Goal: Download file/media

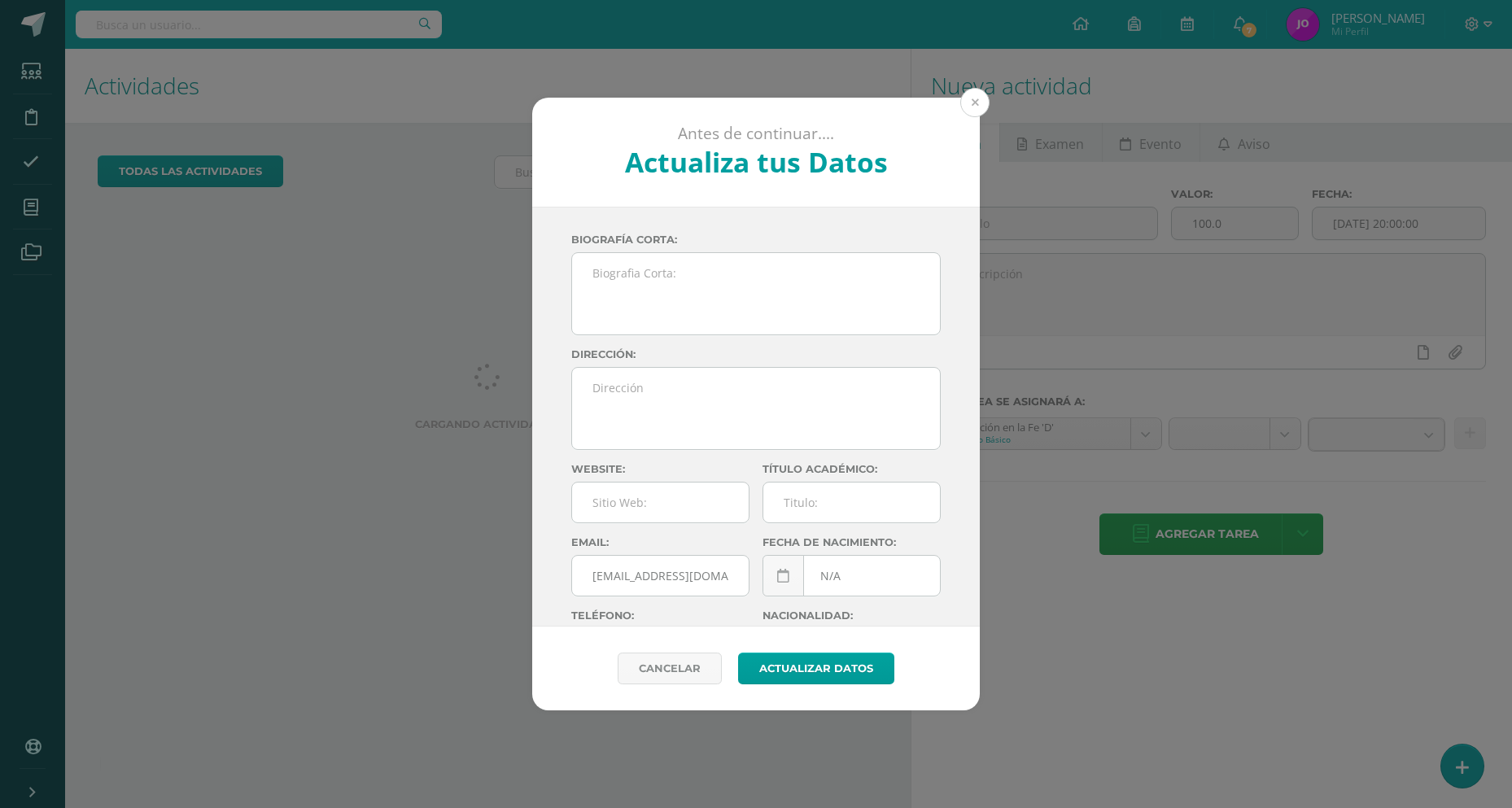
click at [977, 105] on button at bounding box center [975, 102] width 29 height 29
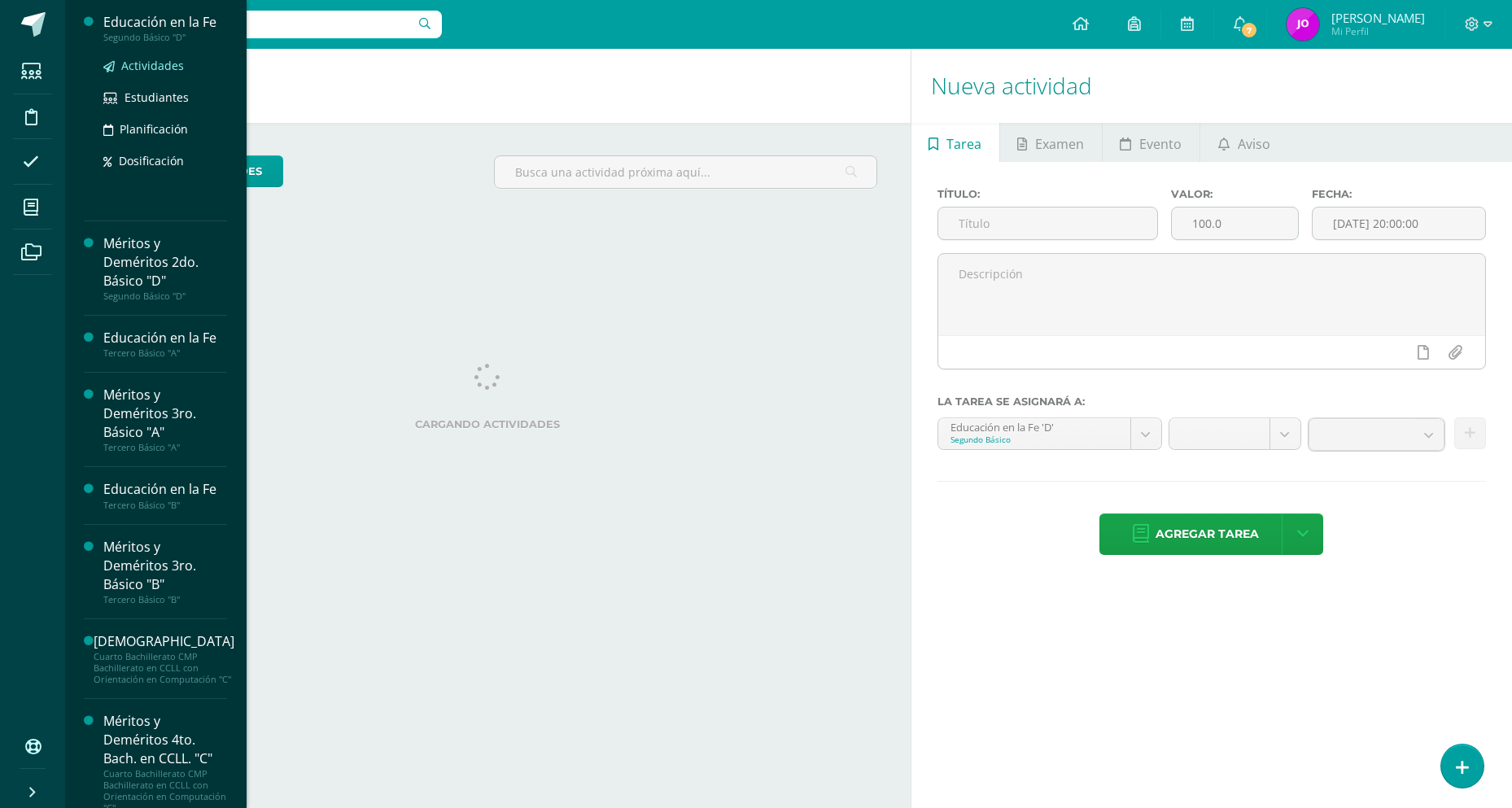
click at [156, 70] on span "Actividades" at bounding box center [152, 65] width 63 height 15
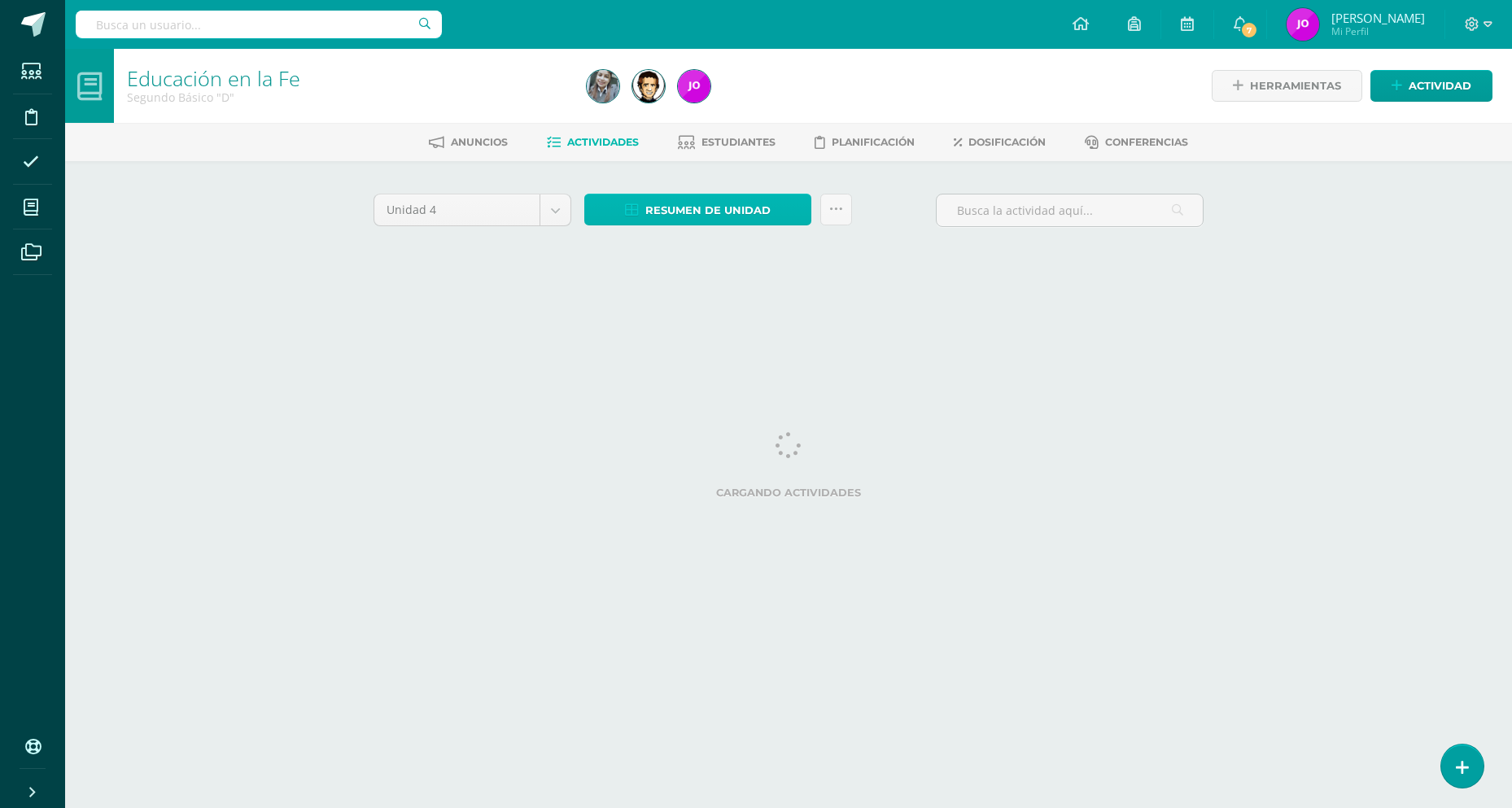
click at [746, 216] on span "Resumen de unidad" at bounding box center [708, 211] width 125 height 30
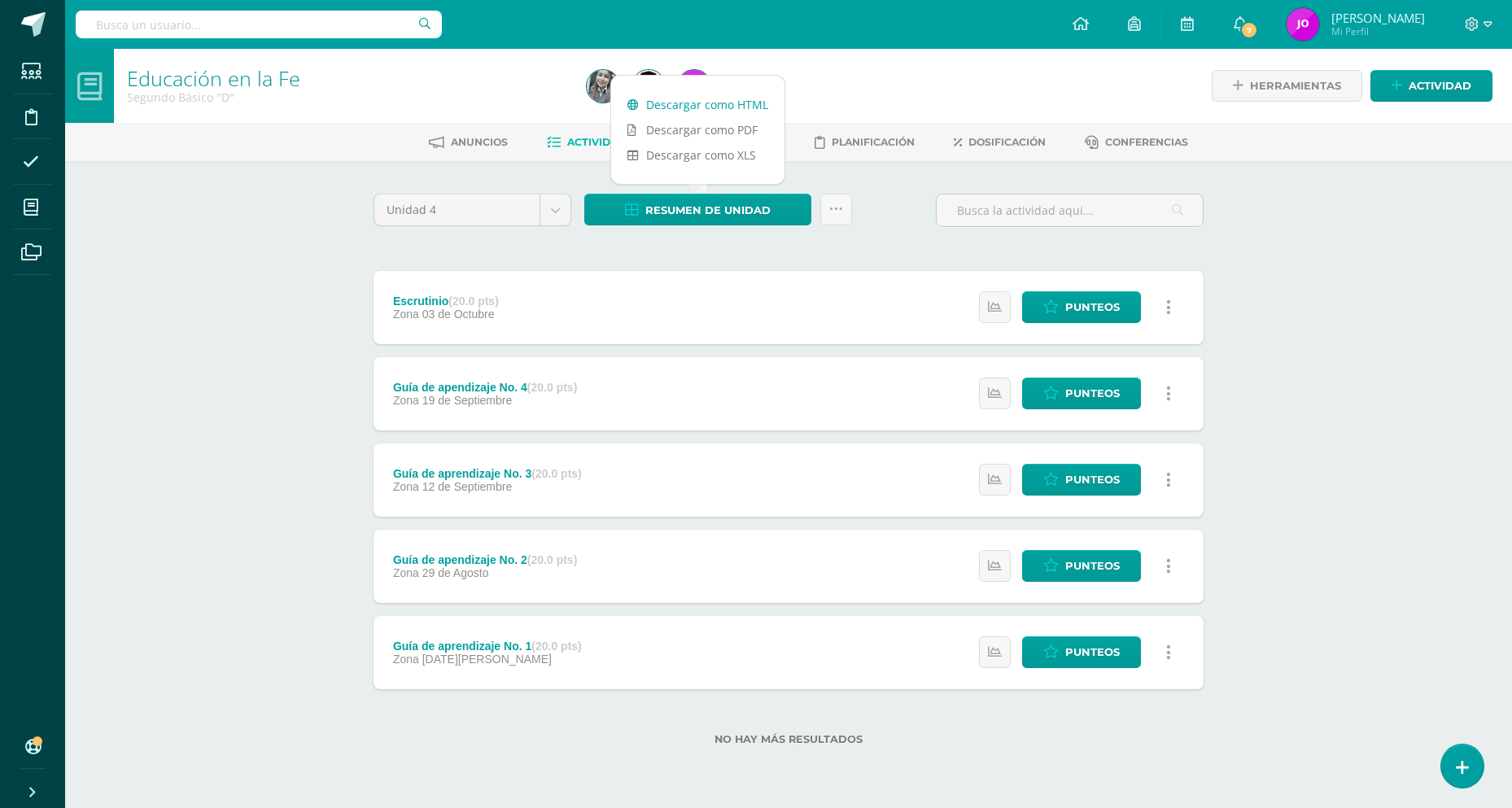
click at [728, 102] on link "Descargar como HTML" at bounding box center [698, 104] width 173 height 25
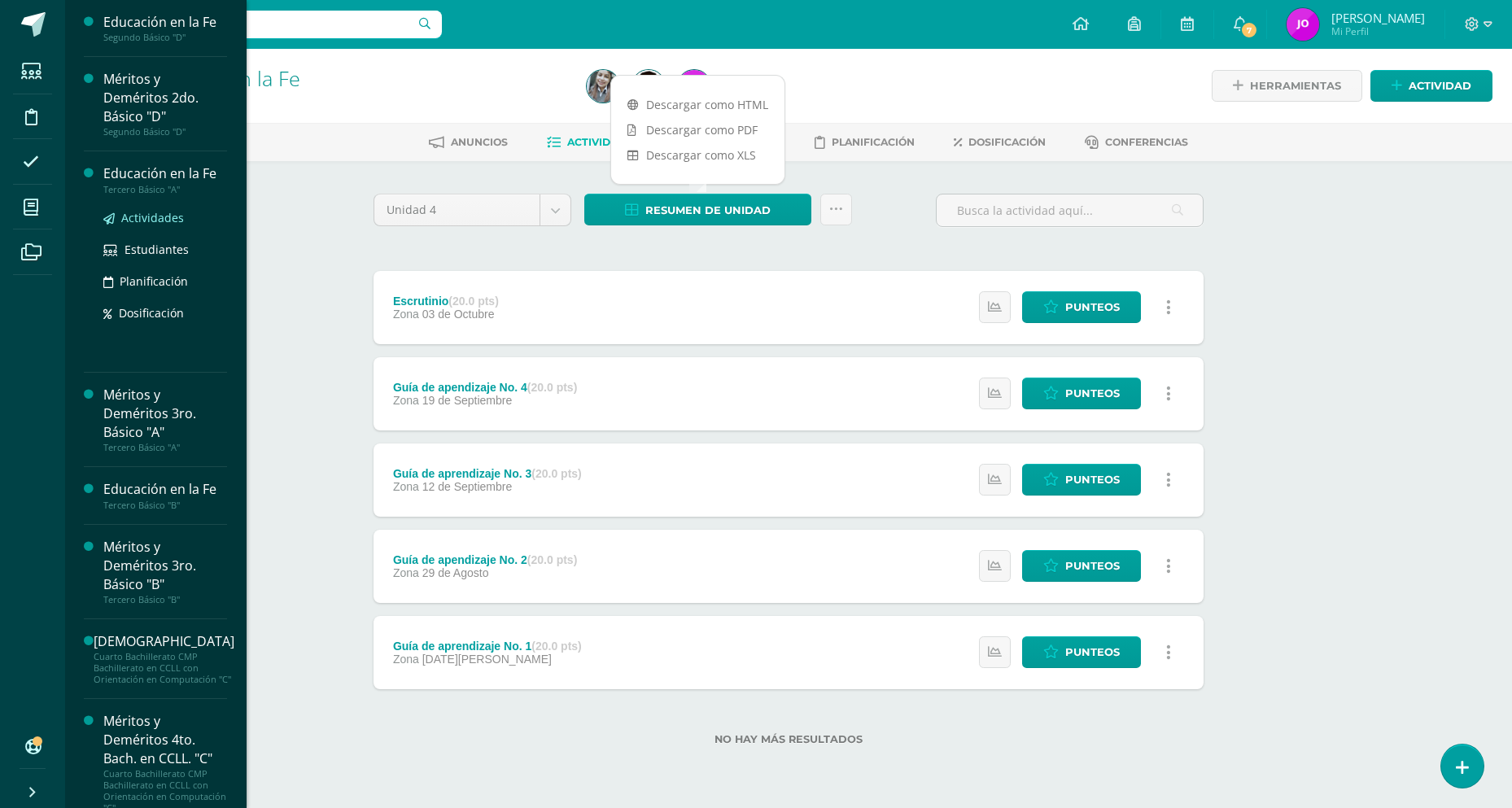
click at [159, 225] on span "Actividades" at bounding box center [152, 217] width 63 height 15
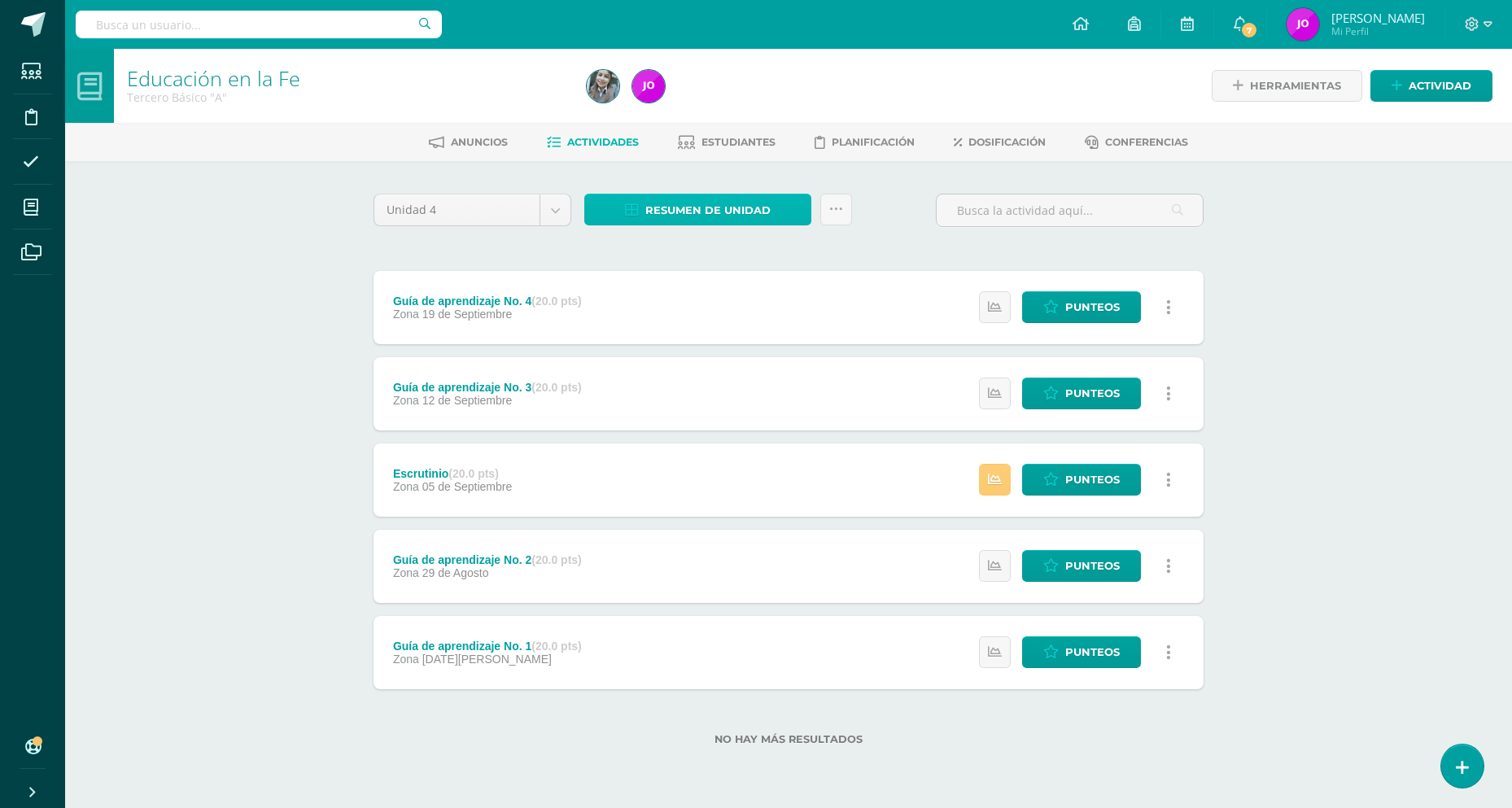
click at [732, 203] on span "Resumen de unidad" at bounding box center [708, 211] width 125 height 30
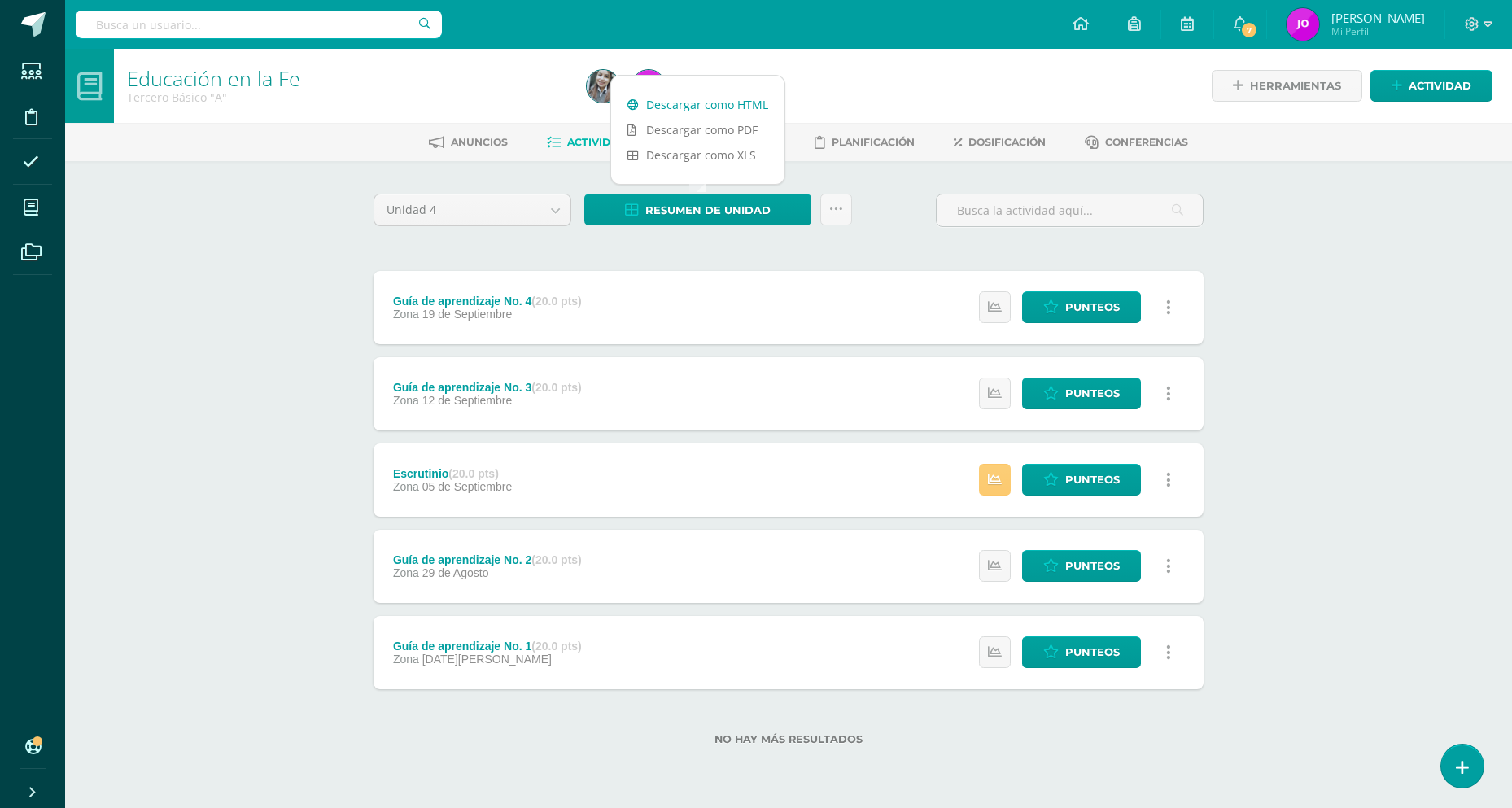
click at [717, 101] on link "Descargar como HTML" at bounding box center [698, 104] width 173 height 25
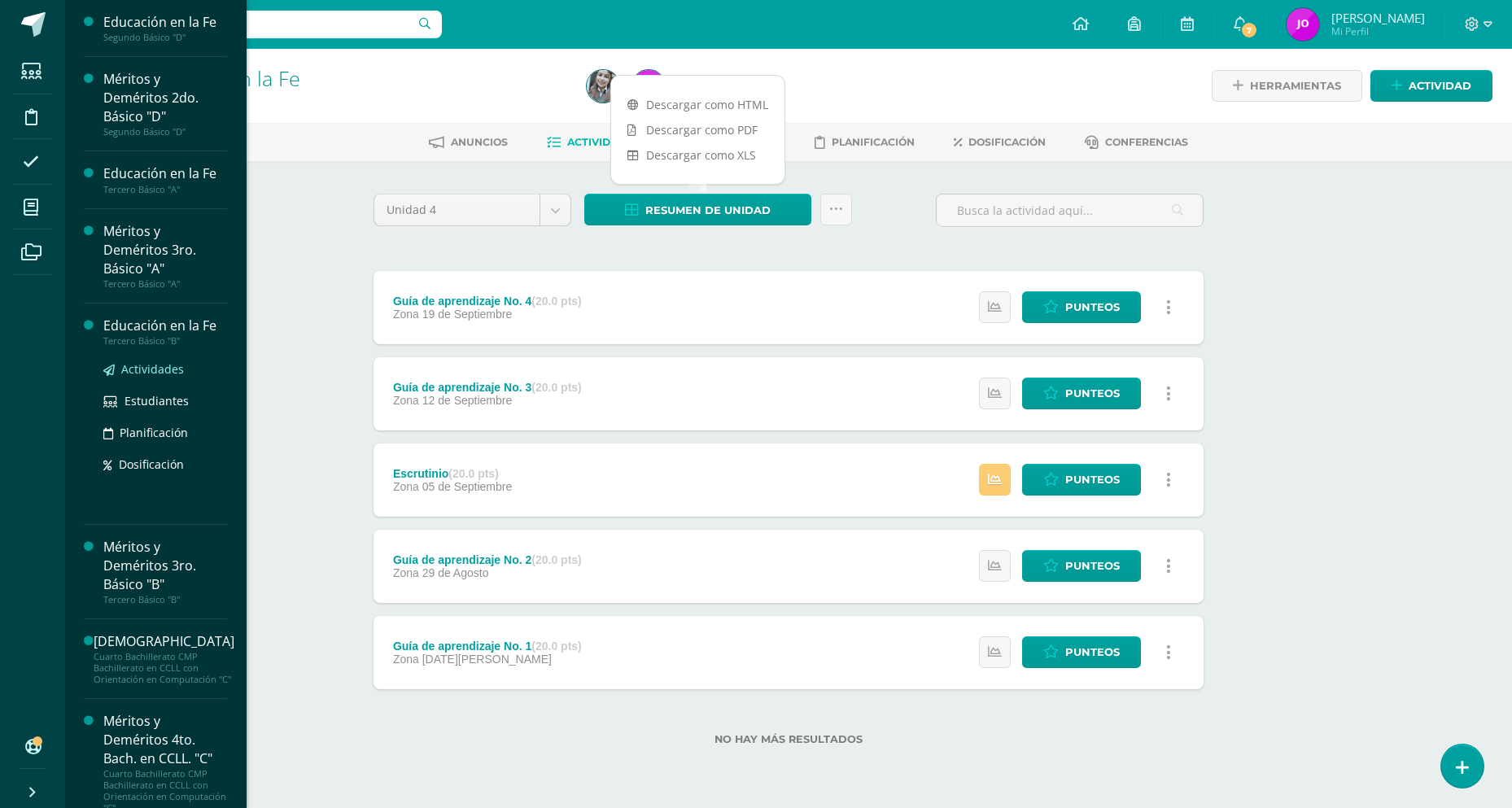
click at [163, 371] on span "Actividades" at bounding box center [152, 369] width 63 height 15
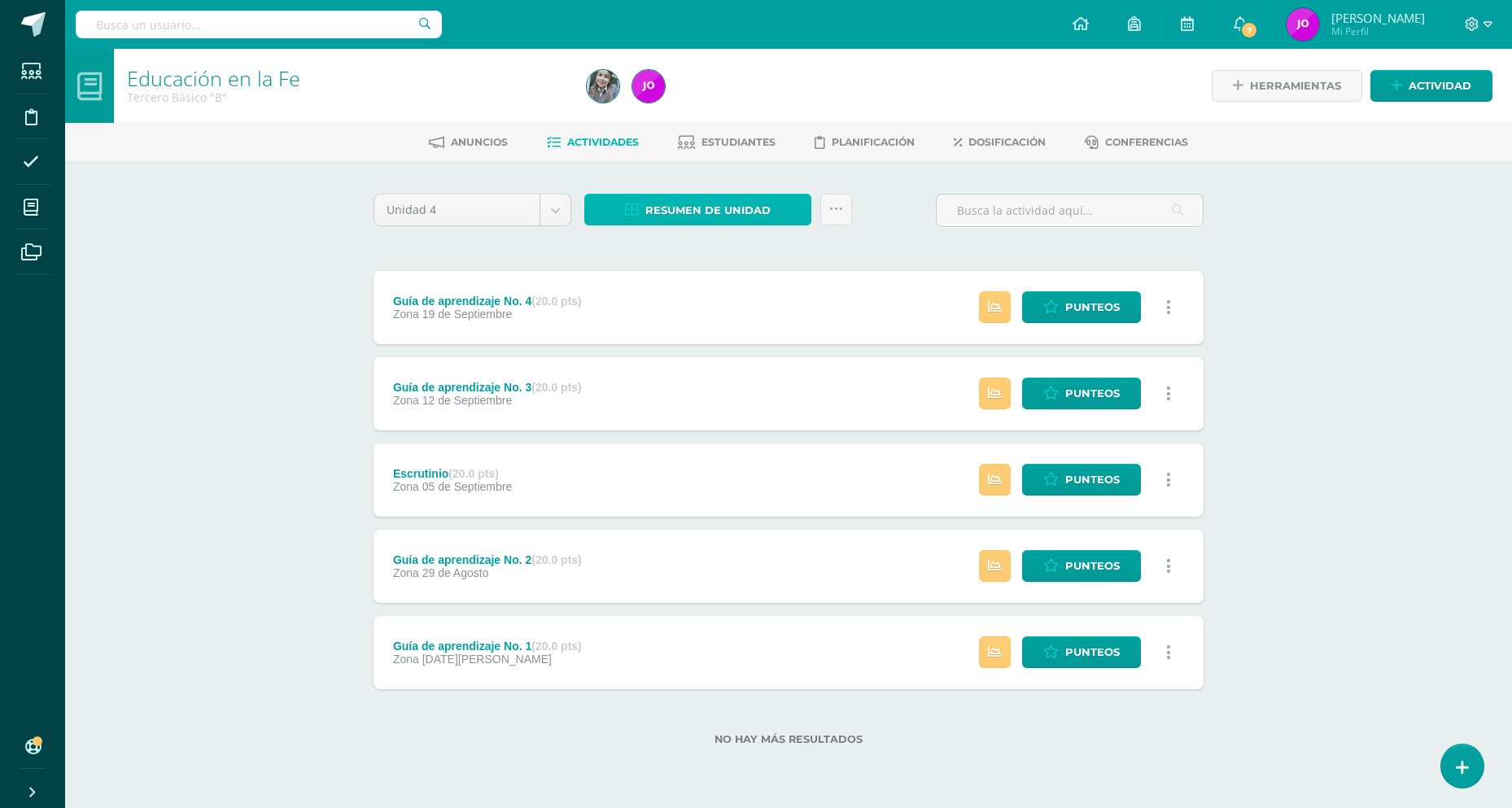
click at [700, 208] on span "Resumen de unidad" at bounding box center [708, 211] width 125 height 30
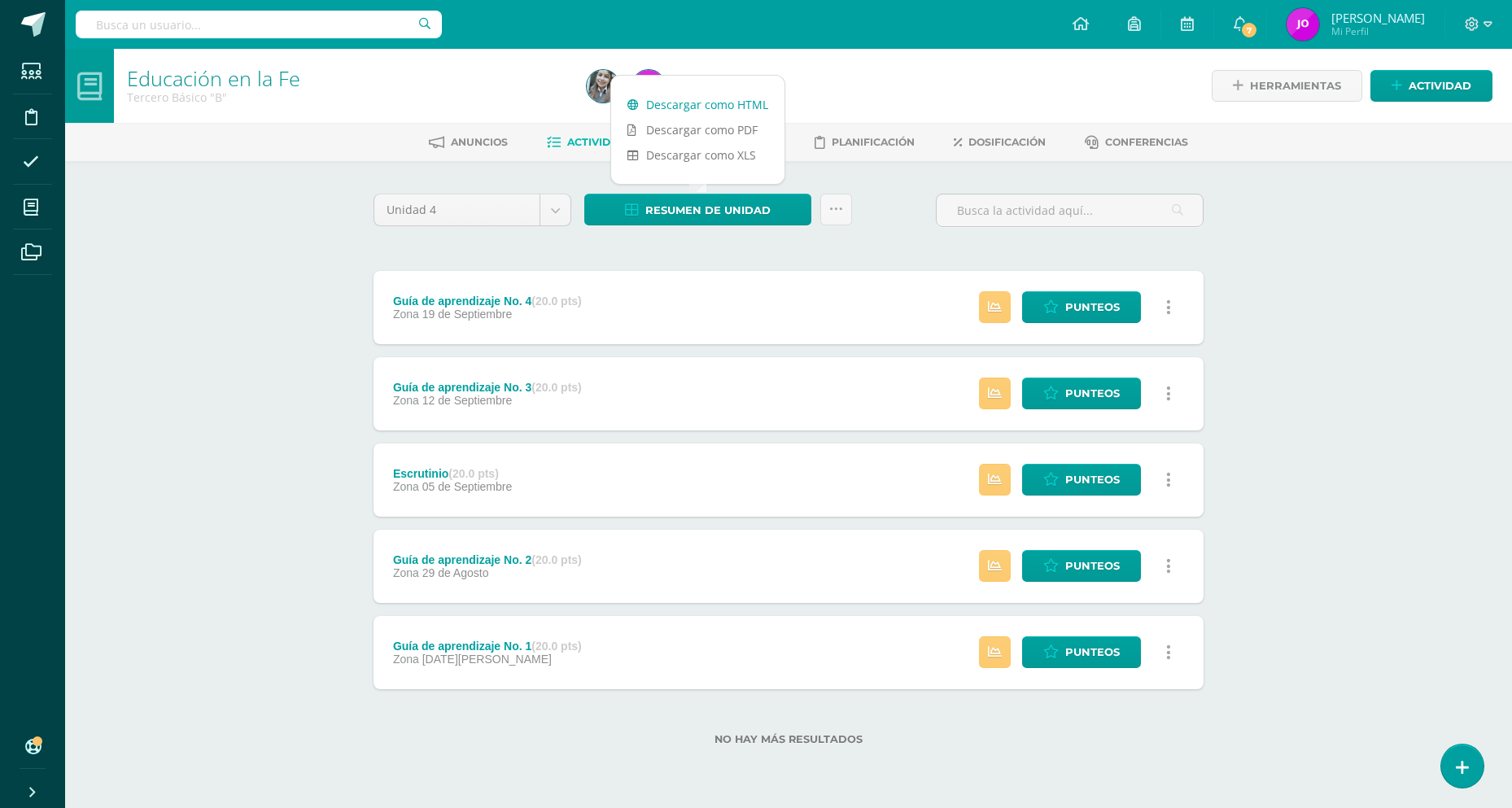
click at [735, 111] on link "Descargar como HTML" at bounding box center [698, 104] width 173 height 25
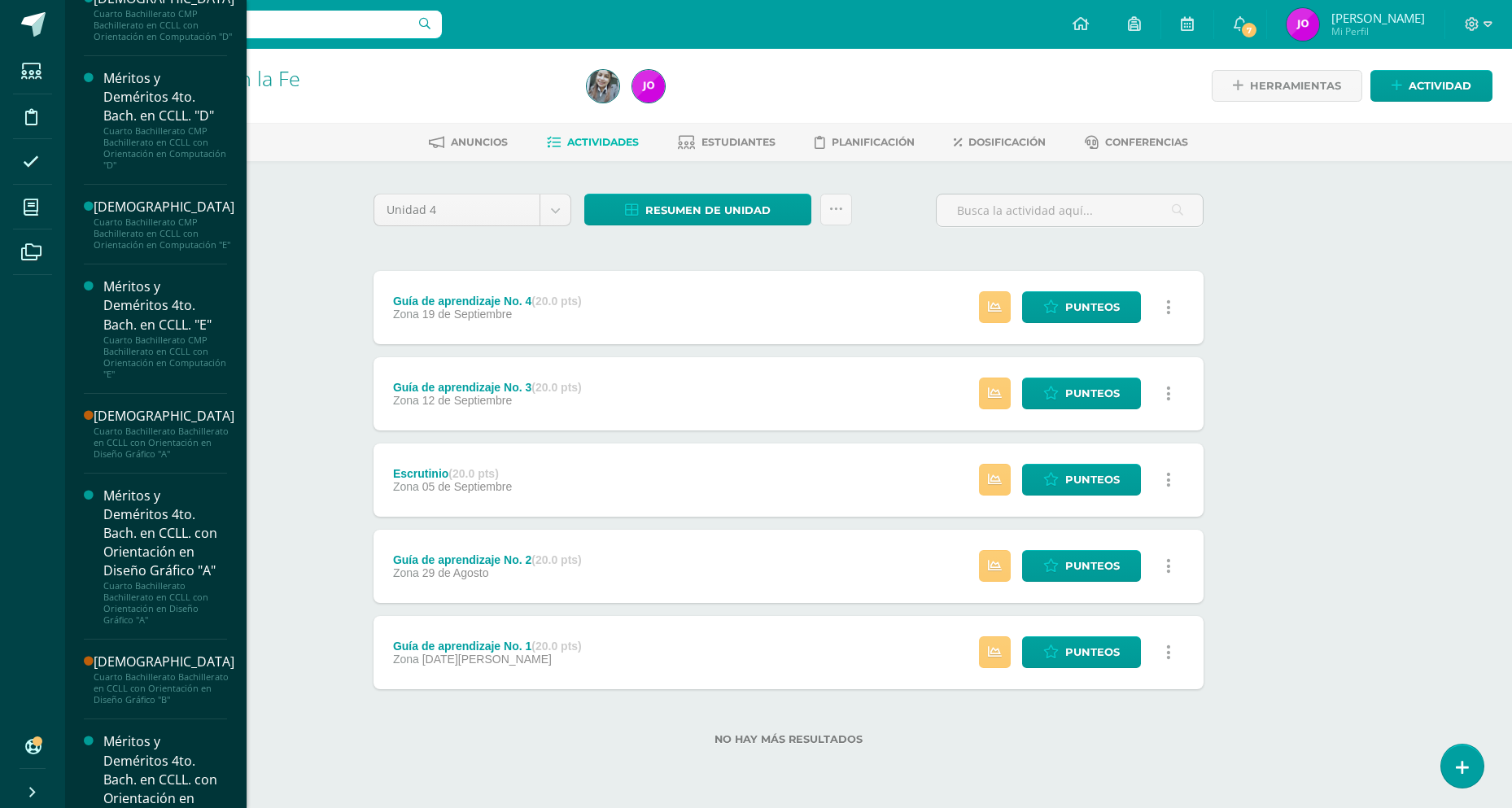
scroll to position [700, 0]
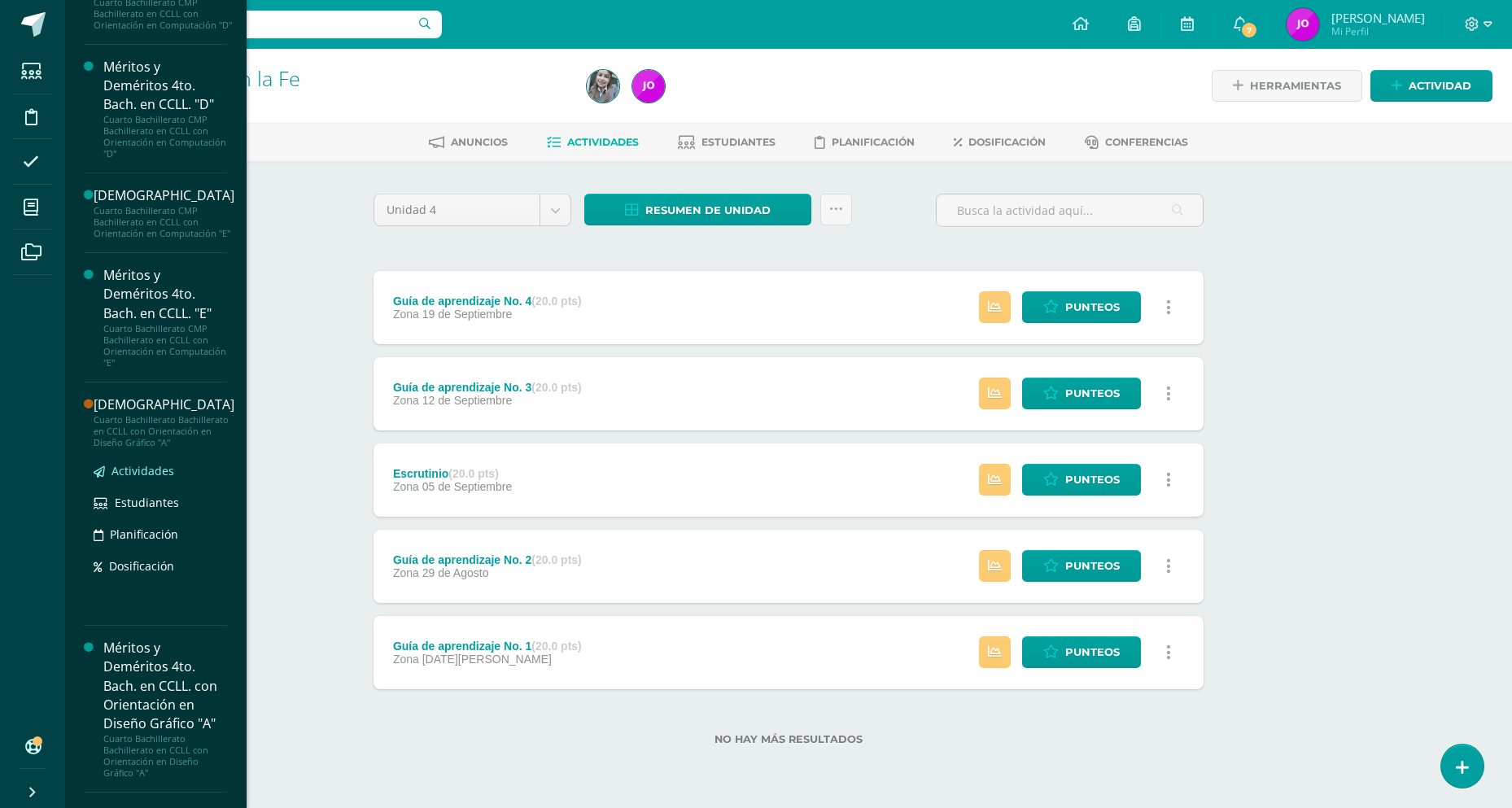
click at [148, 478] on span "Actividades" at bounding box center [142, 470] width 63 height 15
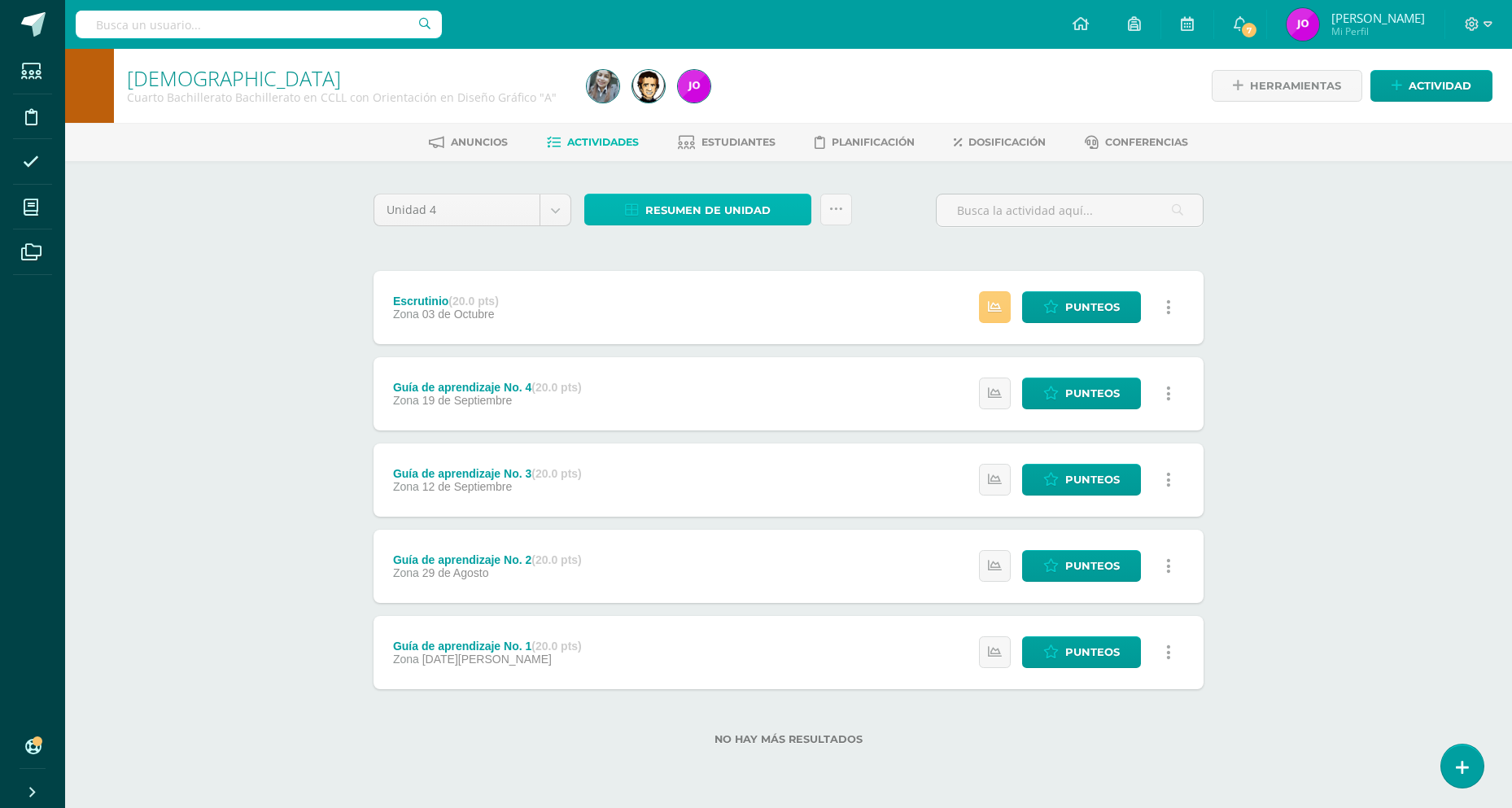
click at [690, 206] on span "Resumen de unidad" at bounding box center [708, 211] width 125 height 30
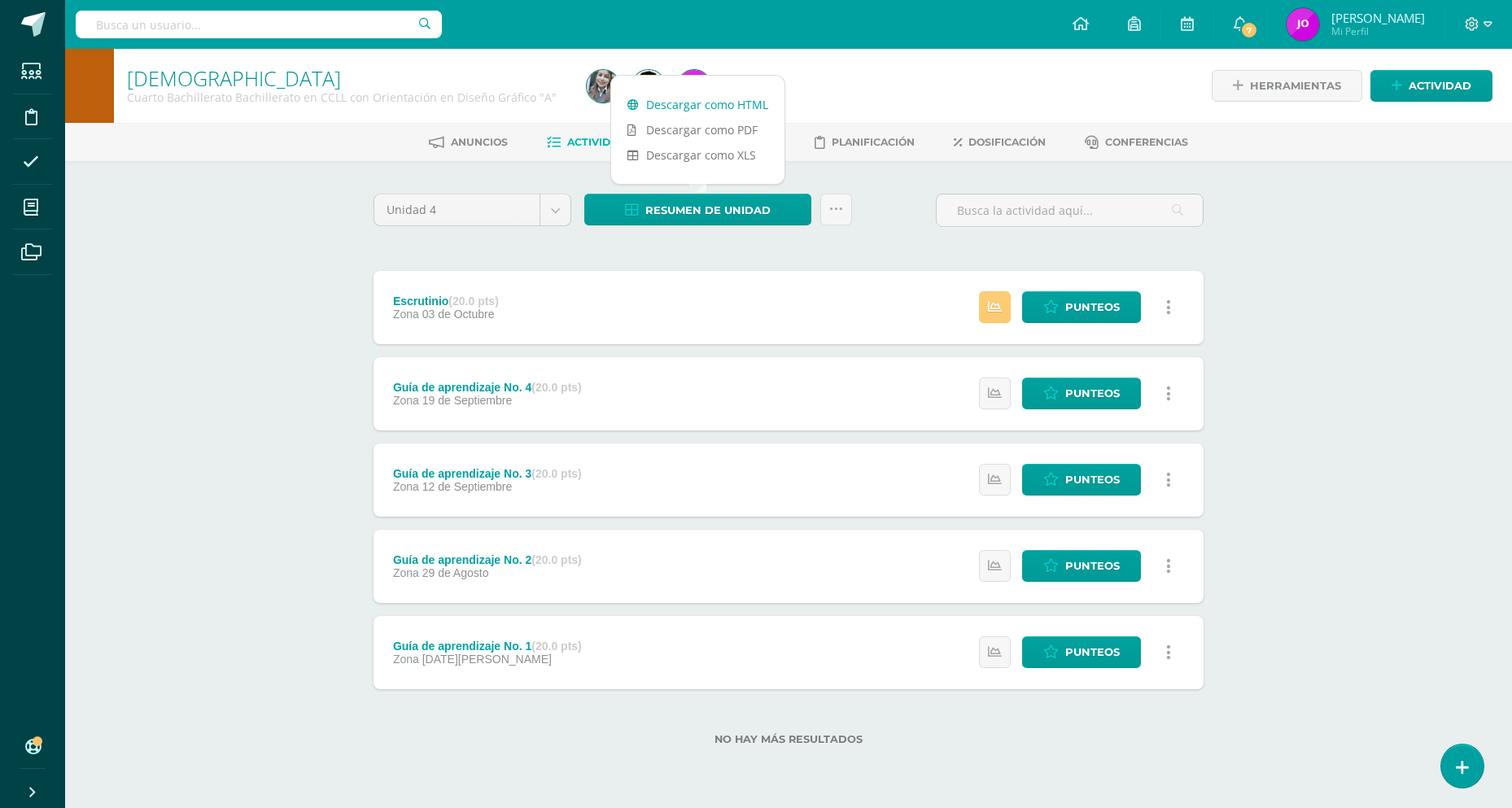
click at [700, 111] on link "Descargar como HTML" at bounding box center [698, 104] width 173 height 25
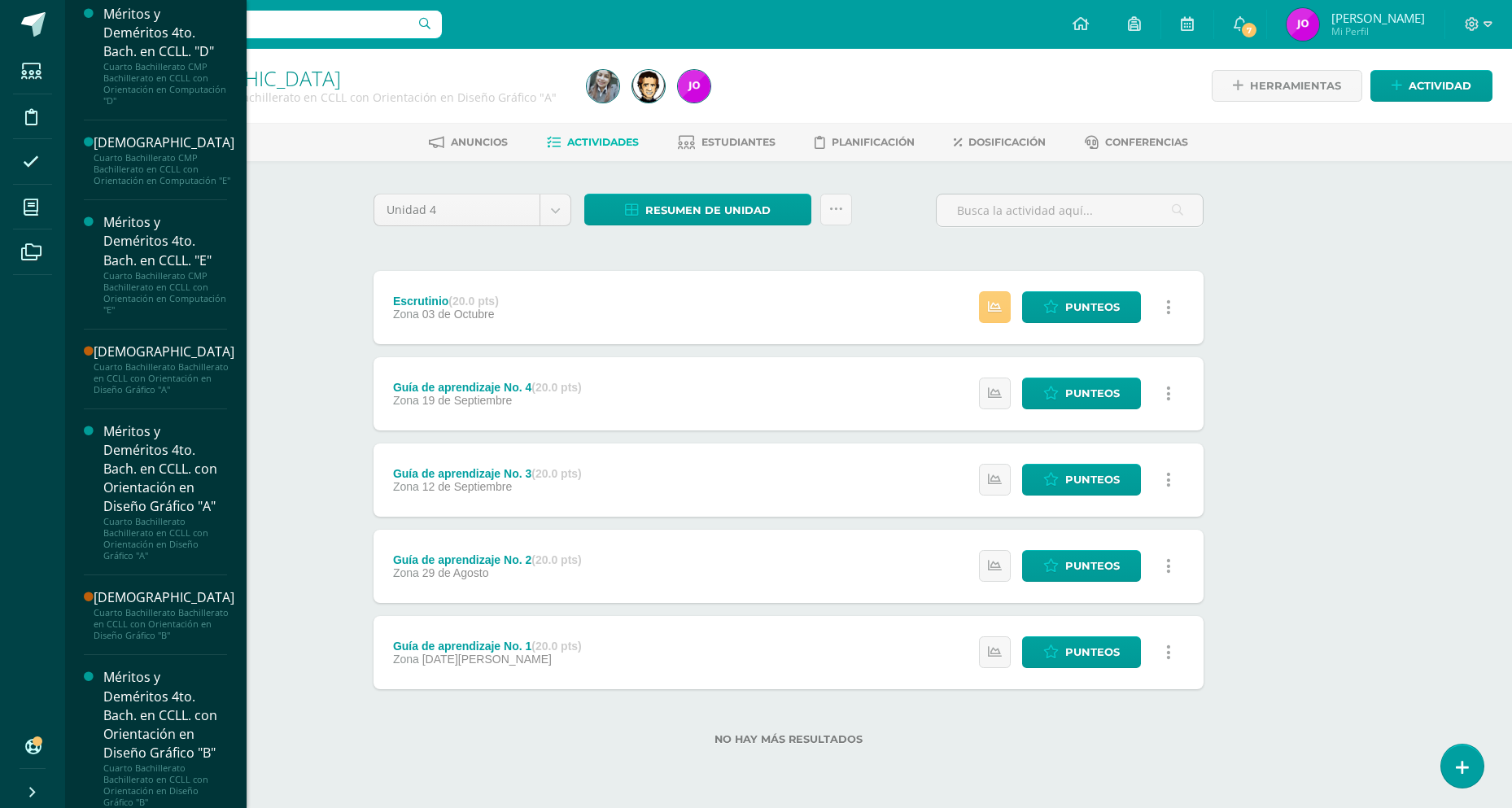
scroll to position [823, 0]
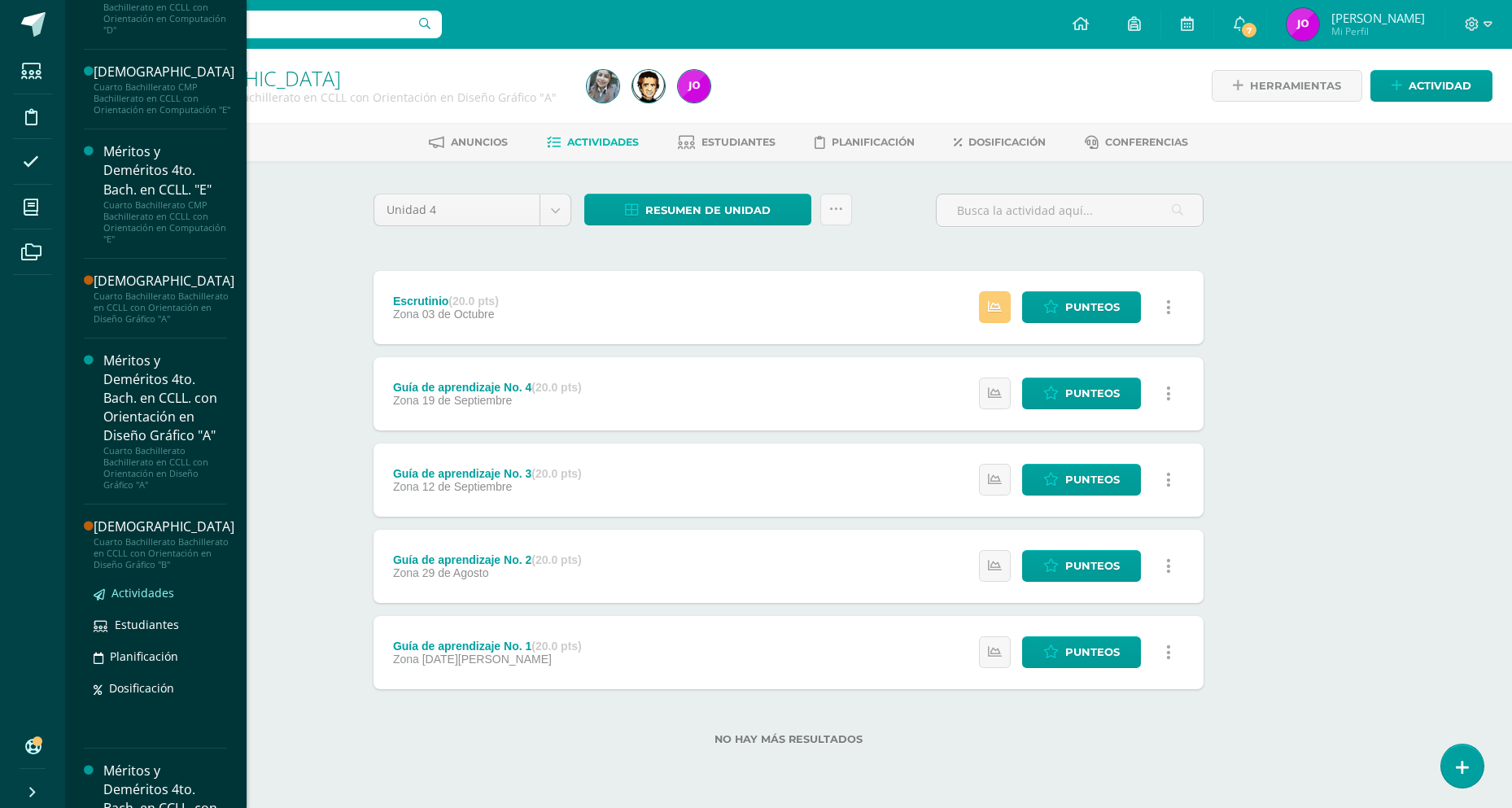
click at [151, 601] on span "Actividades" at bounding box center [142, 592] width 63 height 15
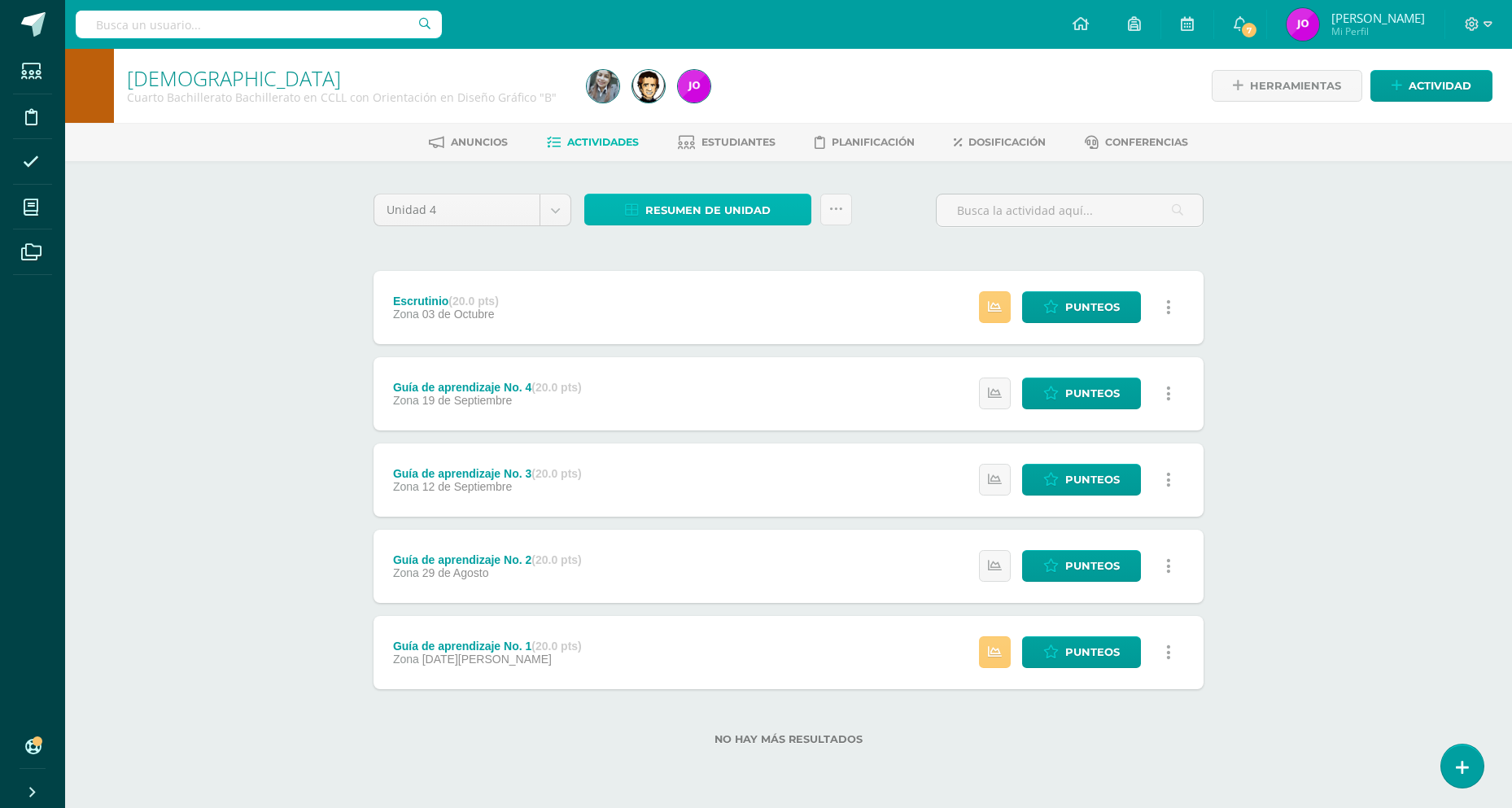
click at [686, 215] on span "Resumen de unidad" at bounding box center [708, 211] width 125 height 30
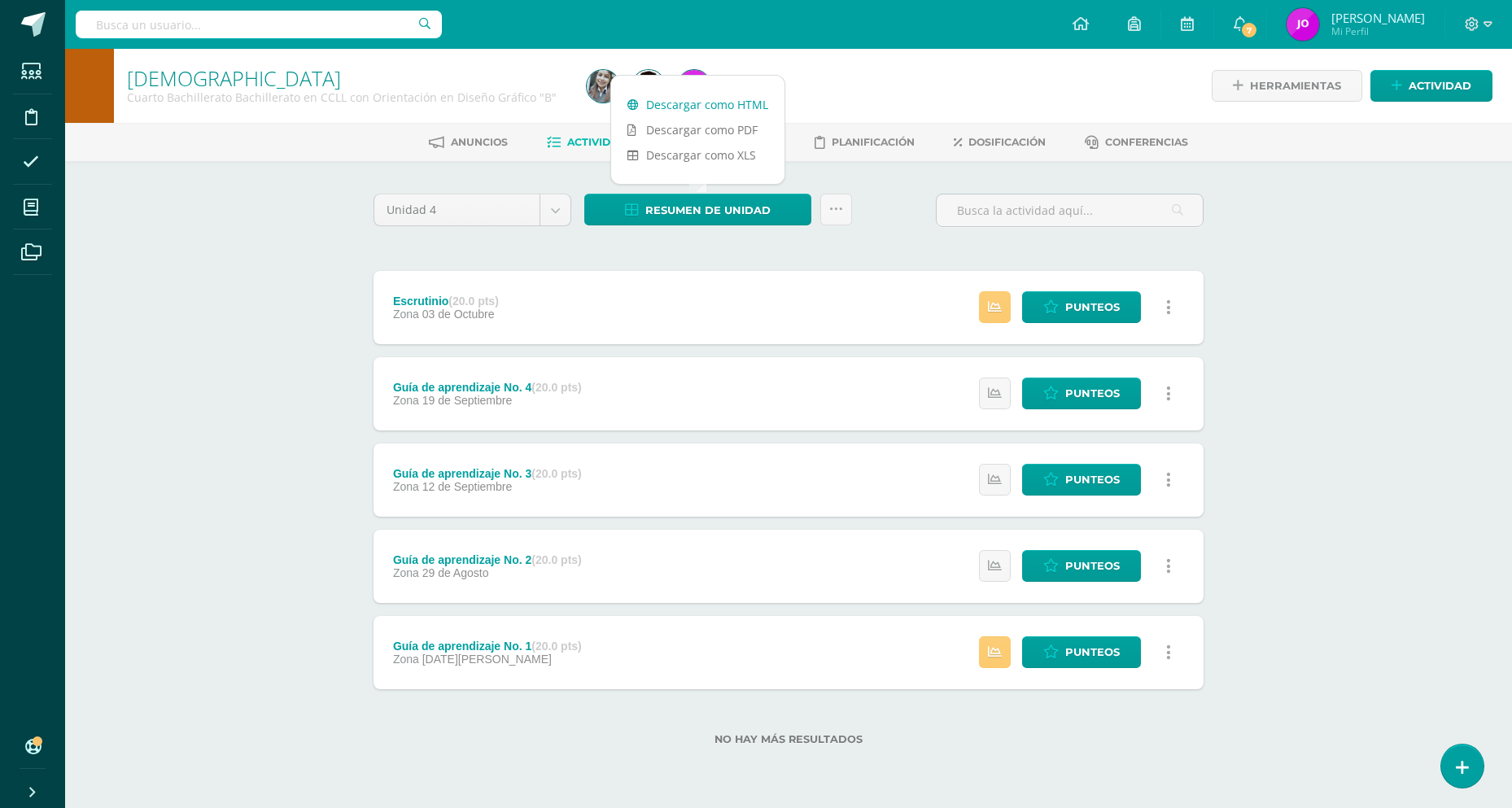
click at [711, 108] on link "Descargar como HTML" at bounding box center [698, 104] width 173 height 25
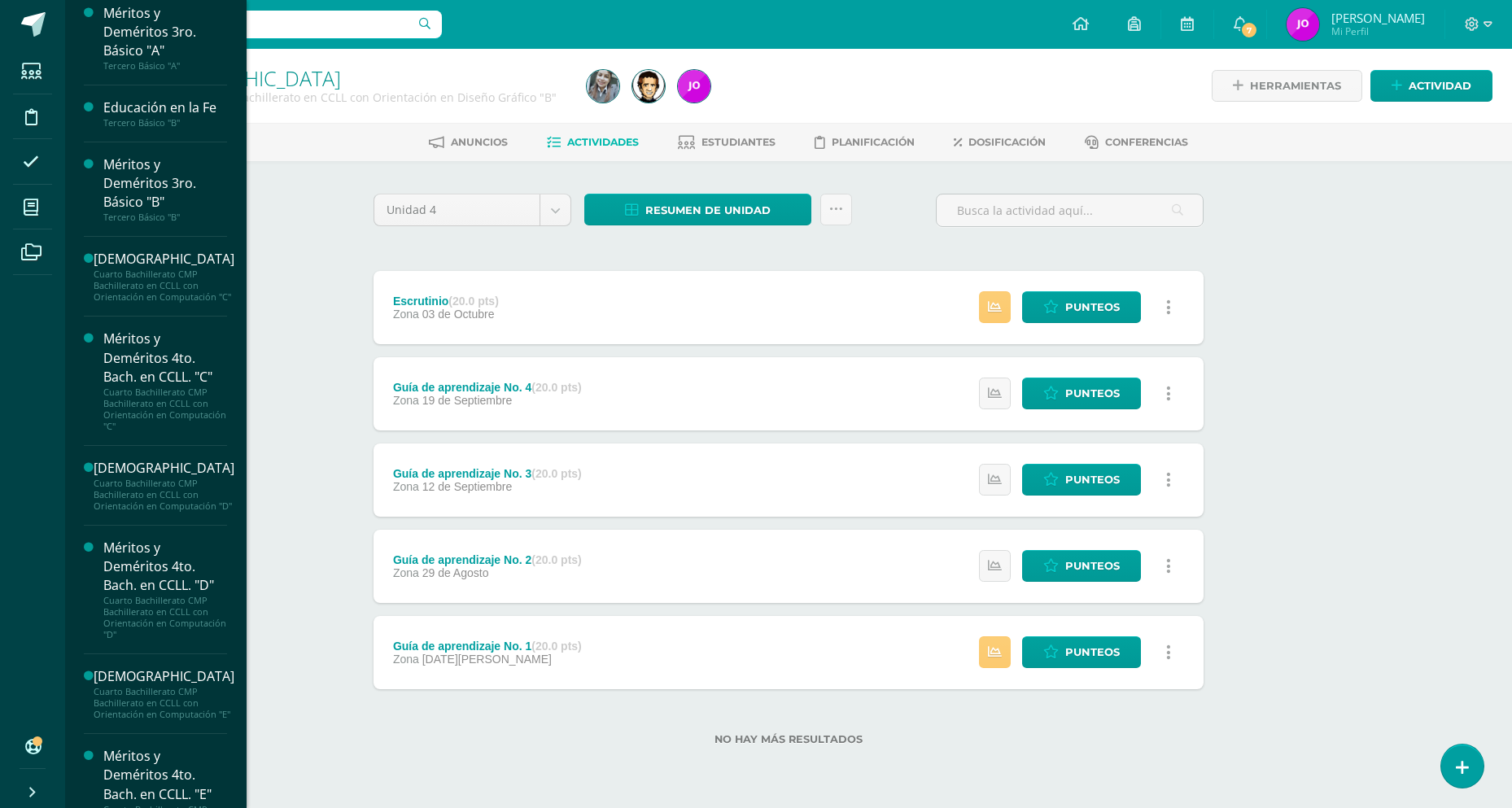
scroll to position [223, 0]
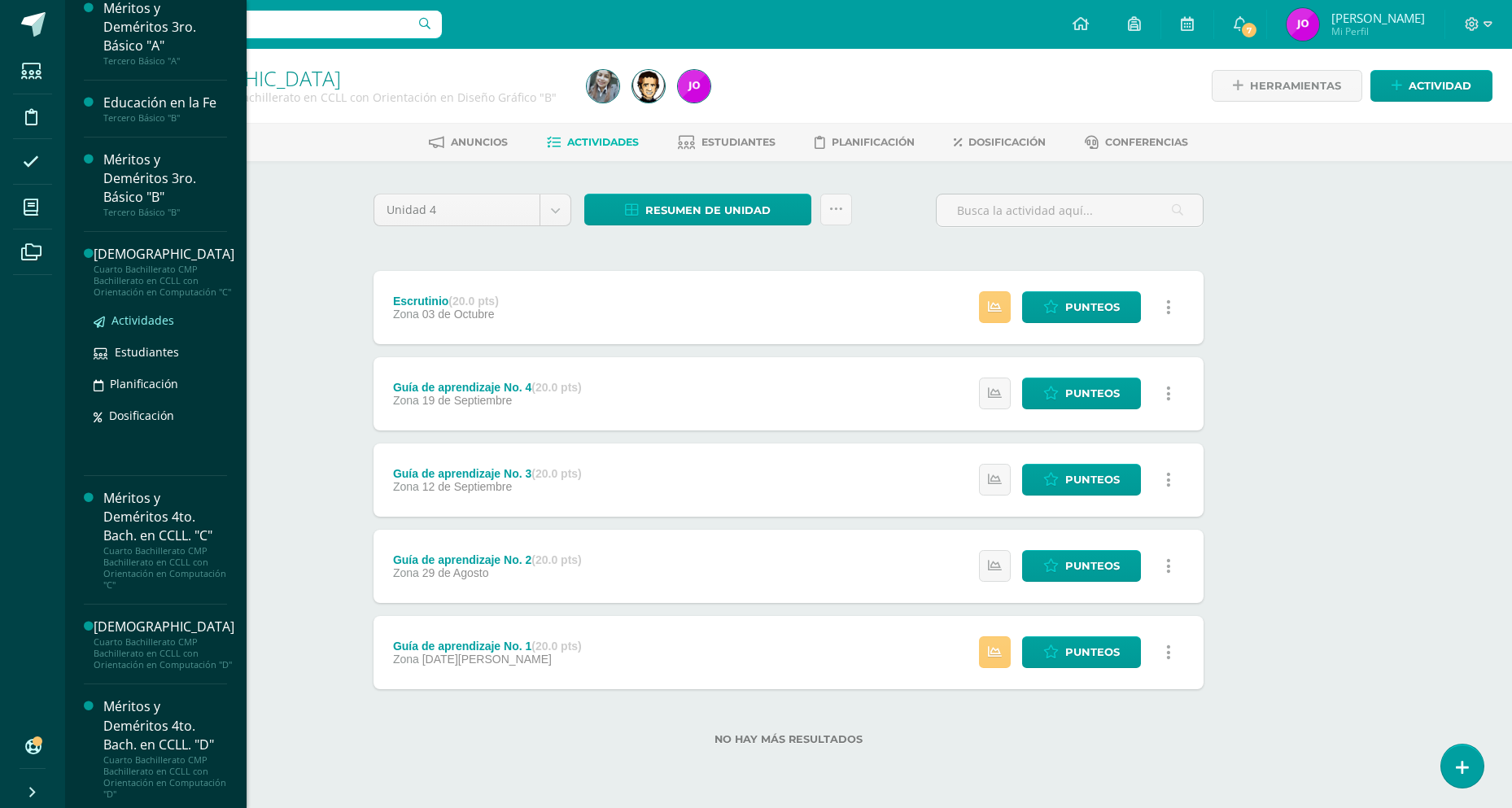
click at [139, 328] on span "Actividades" at bounding box center [142, 320] width 63 height 15
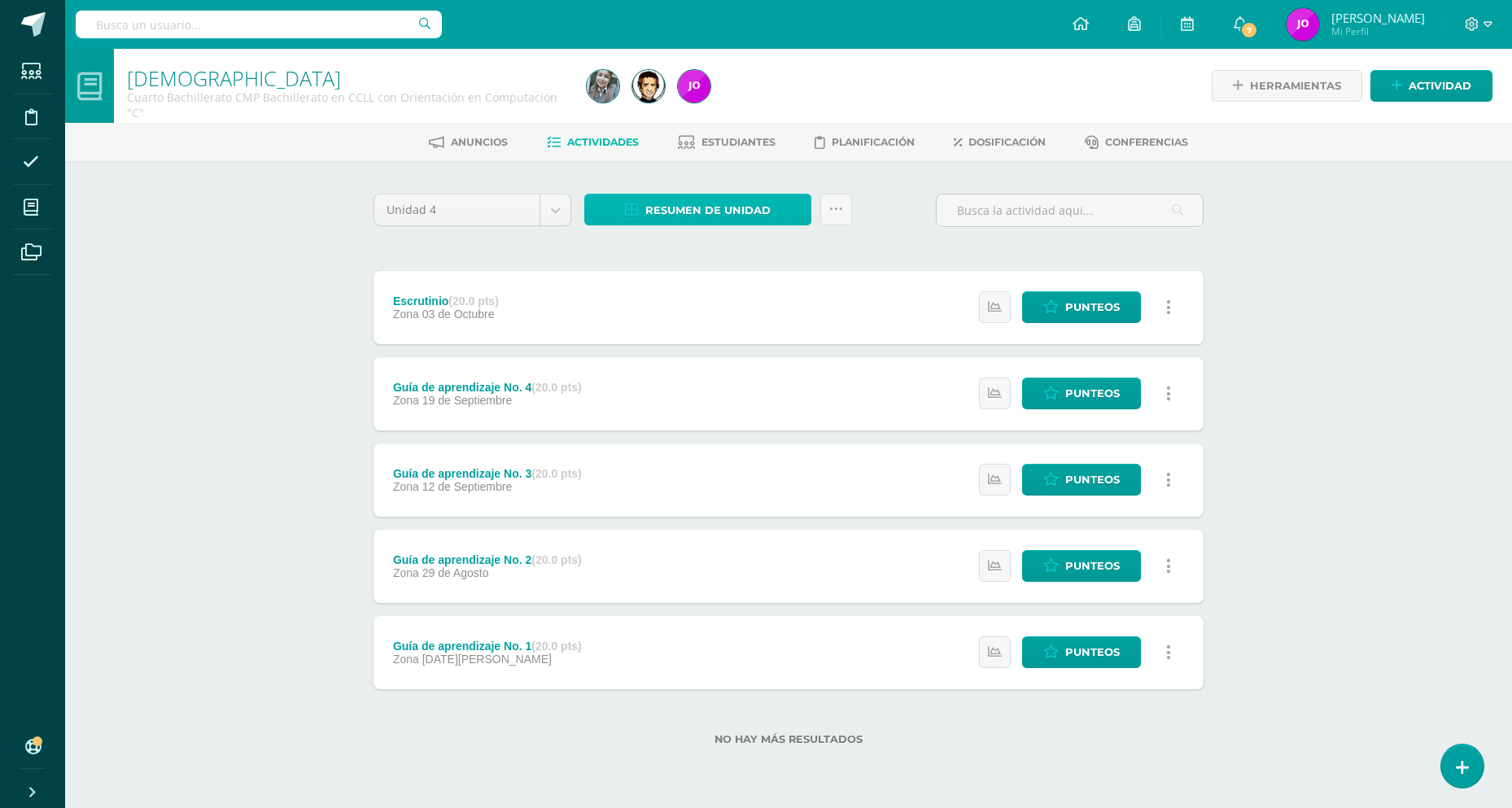
click at [724, 208] on span "Resumen de unidad" at bounding box center [708, 211] width 125 height 30
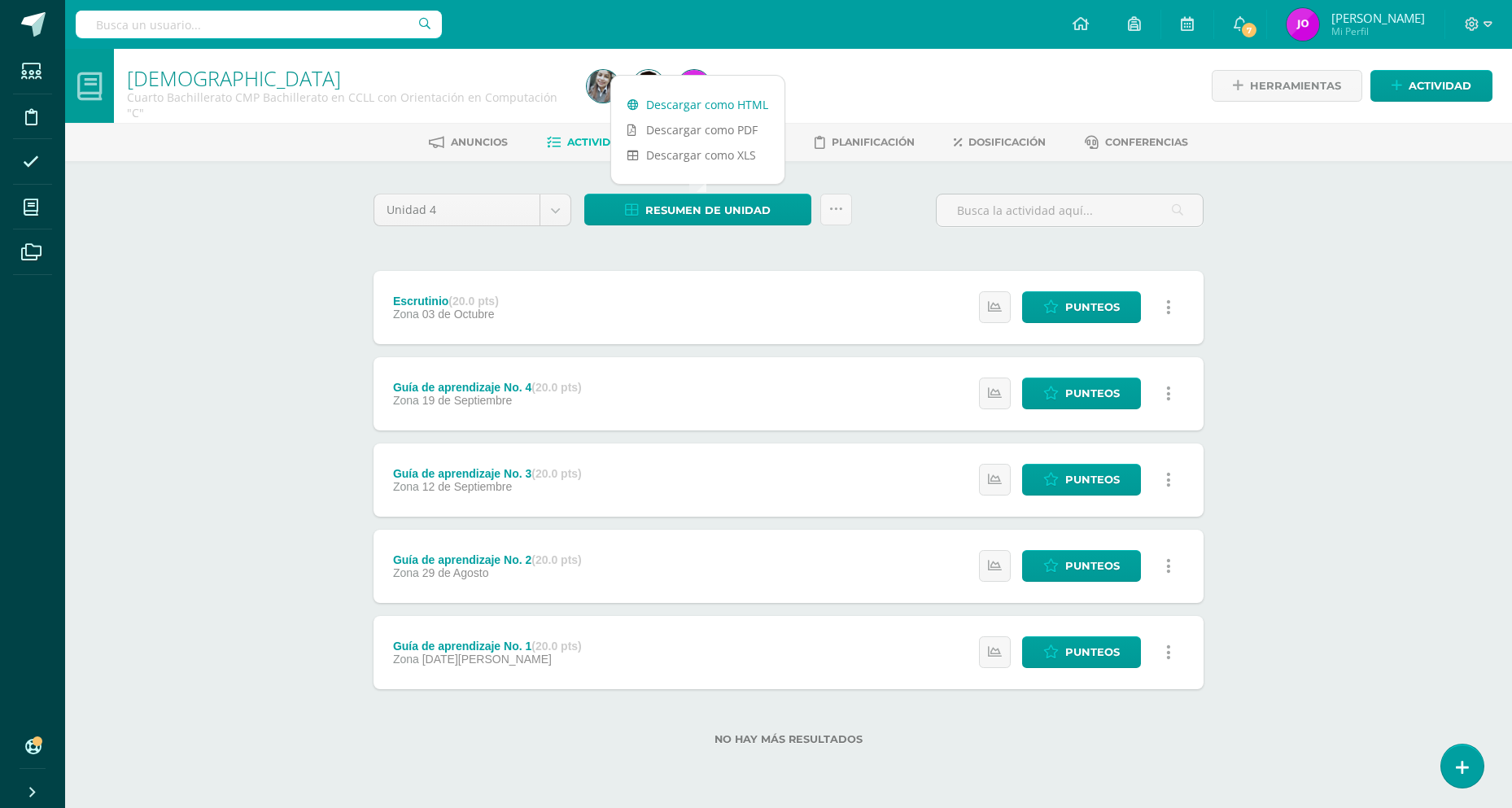
click at [729, 102] on link "Descargar como HTML" at bounding box center [698, 104] width 173 height 25
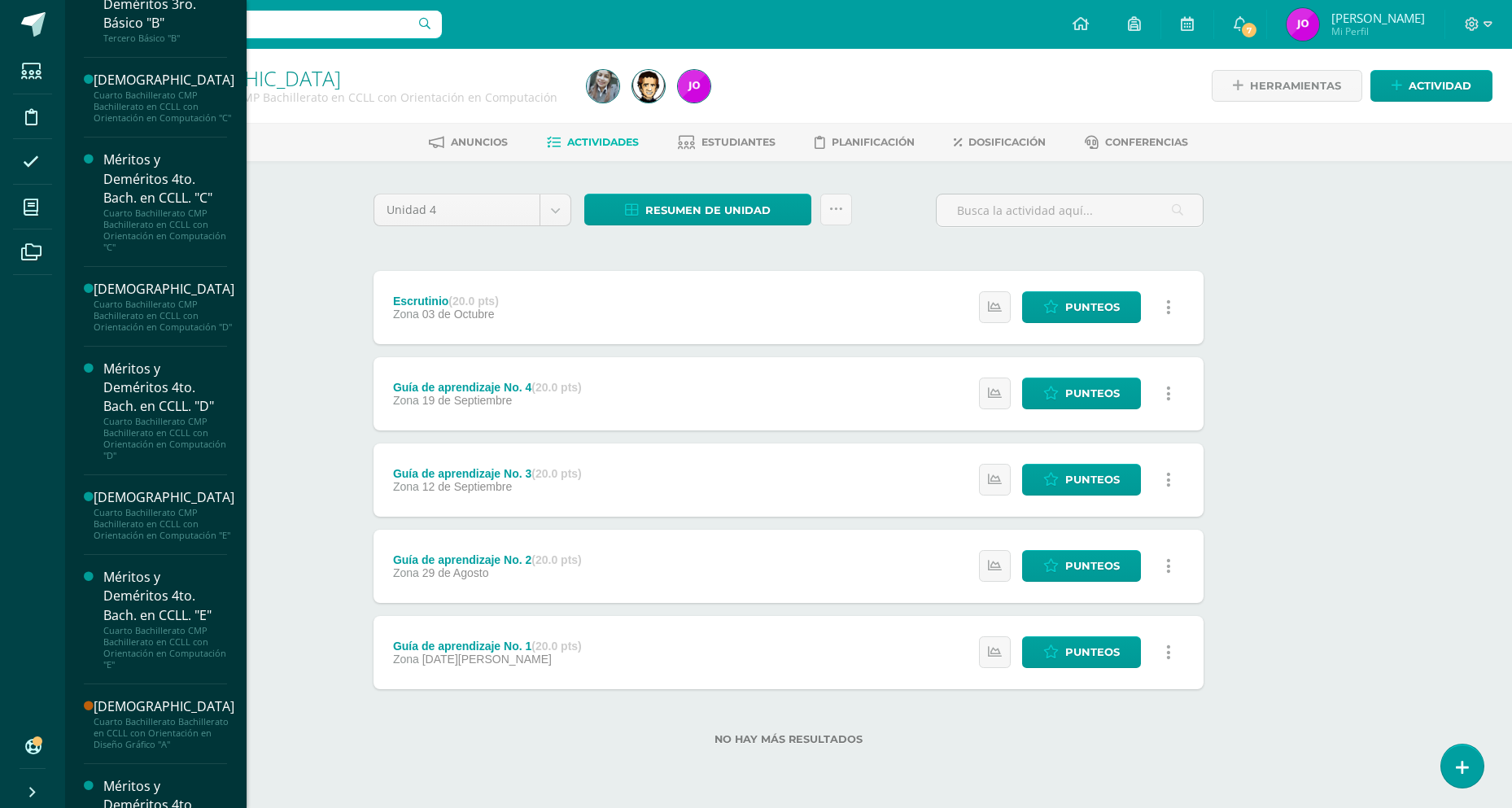
scroll to position [400, 0]
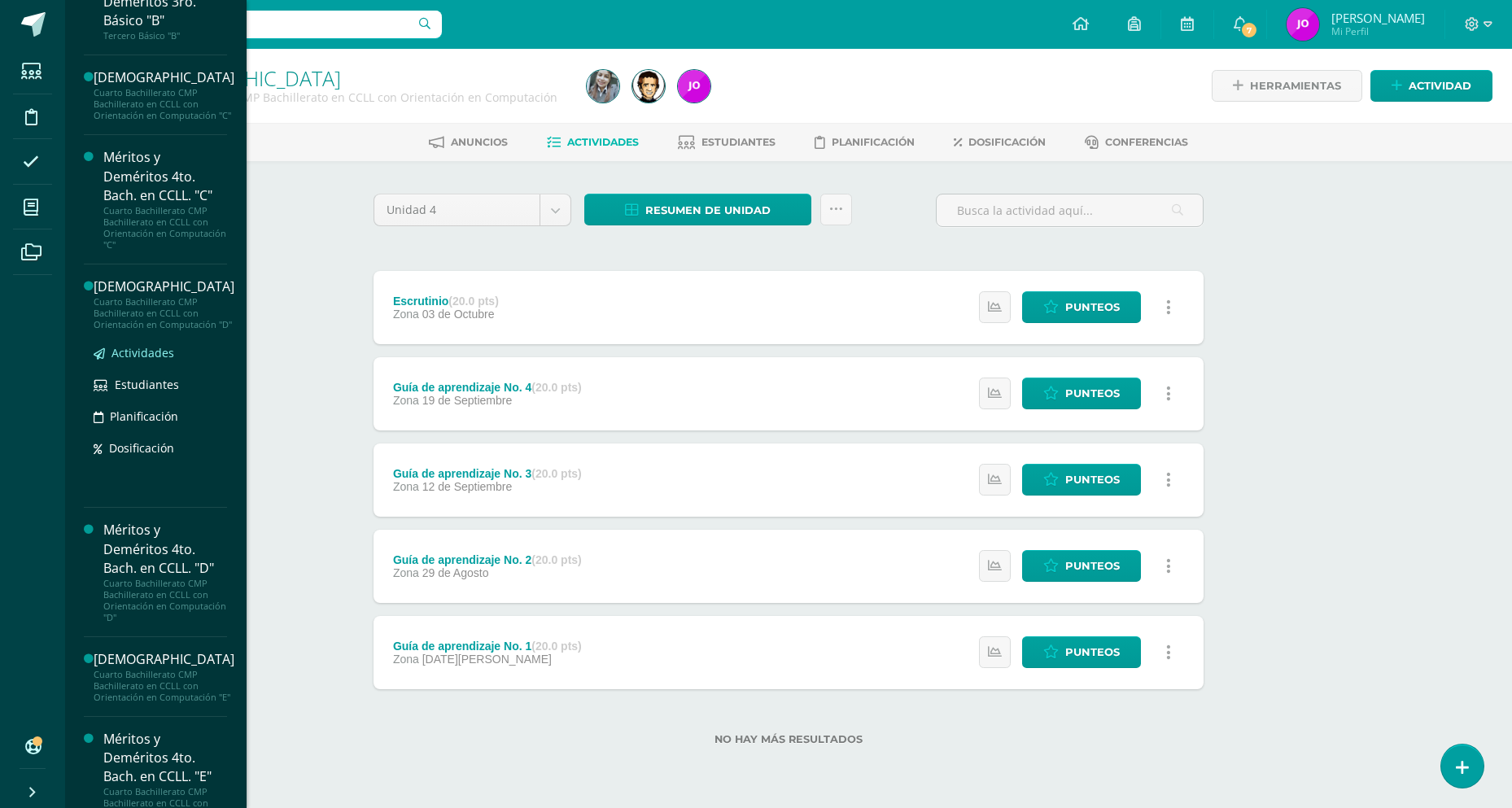
click at [156, 361] on span "Actividades" at bounding box center [142, 352] width 63 height 15
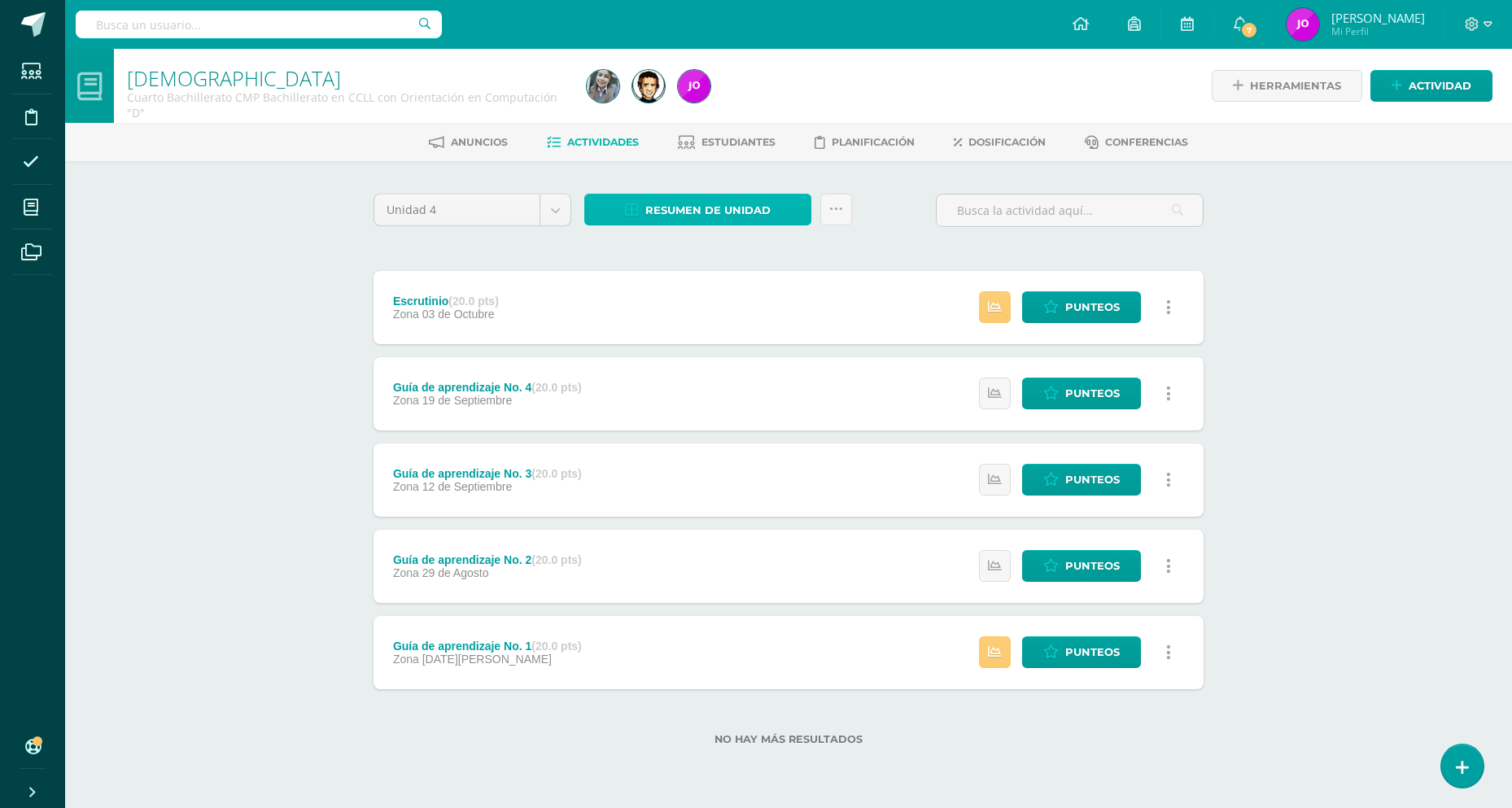
click at [707, 205] on span "Resumen de unidad" at bounding box center [708, 211] width 125 height 30
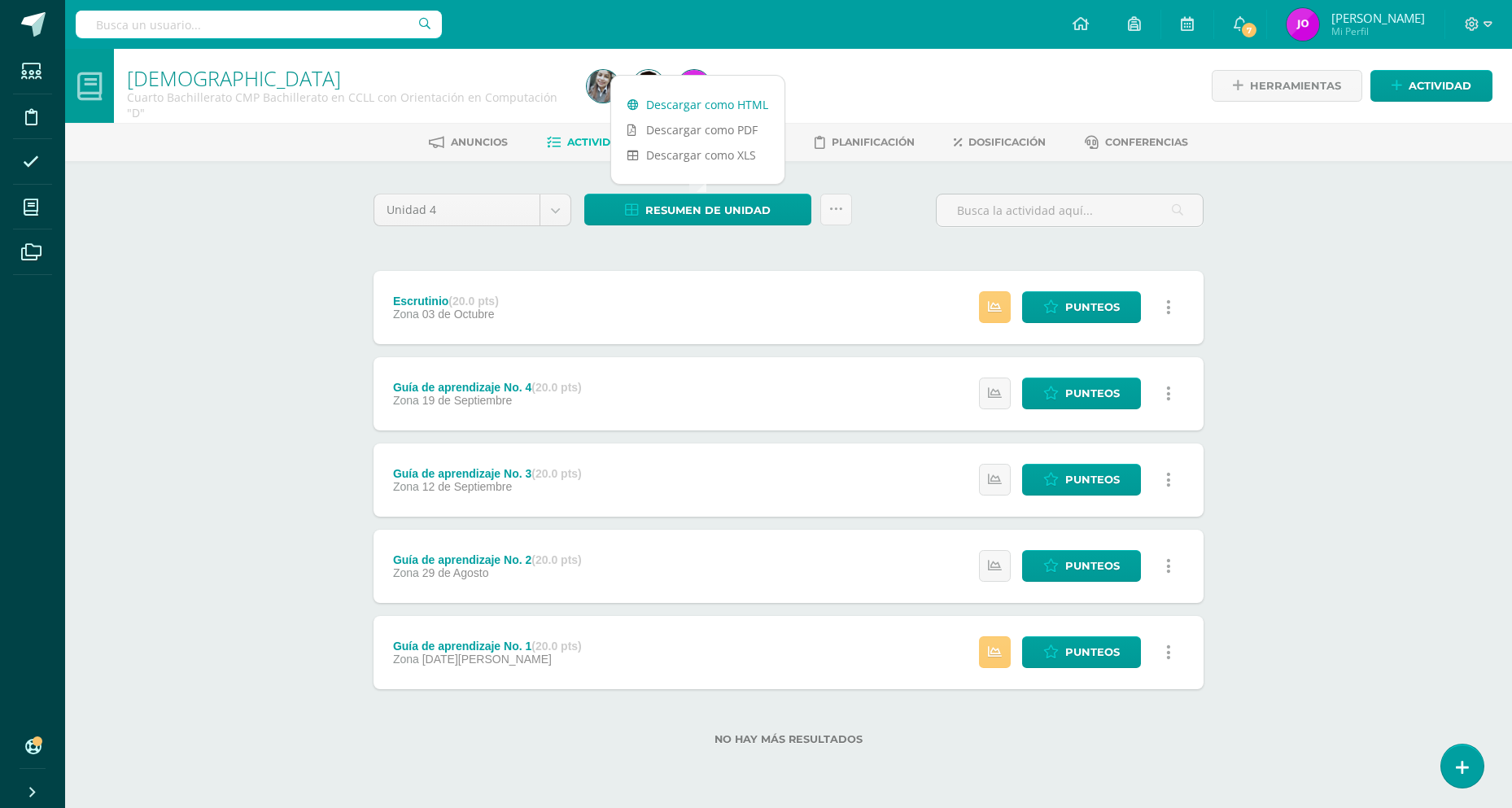
click at [719, 102] on link "Descargar como HTML" at bounding box center [698, 104] width 173 height 25
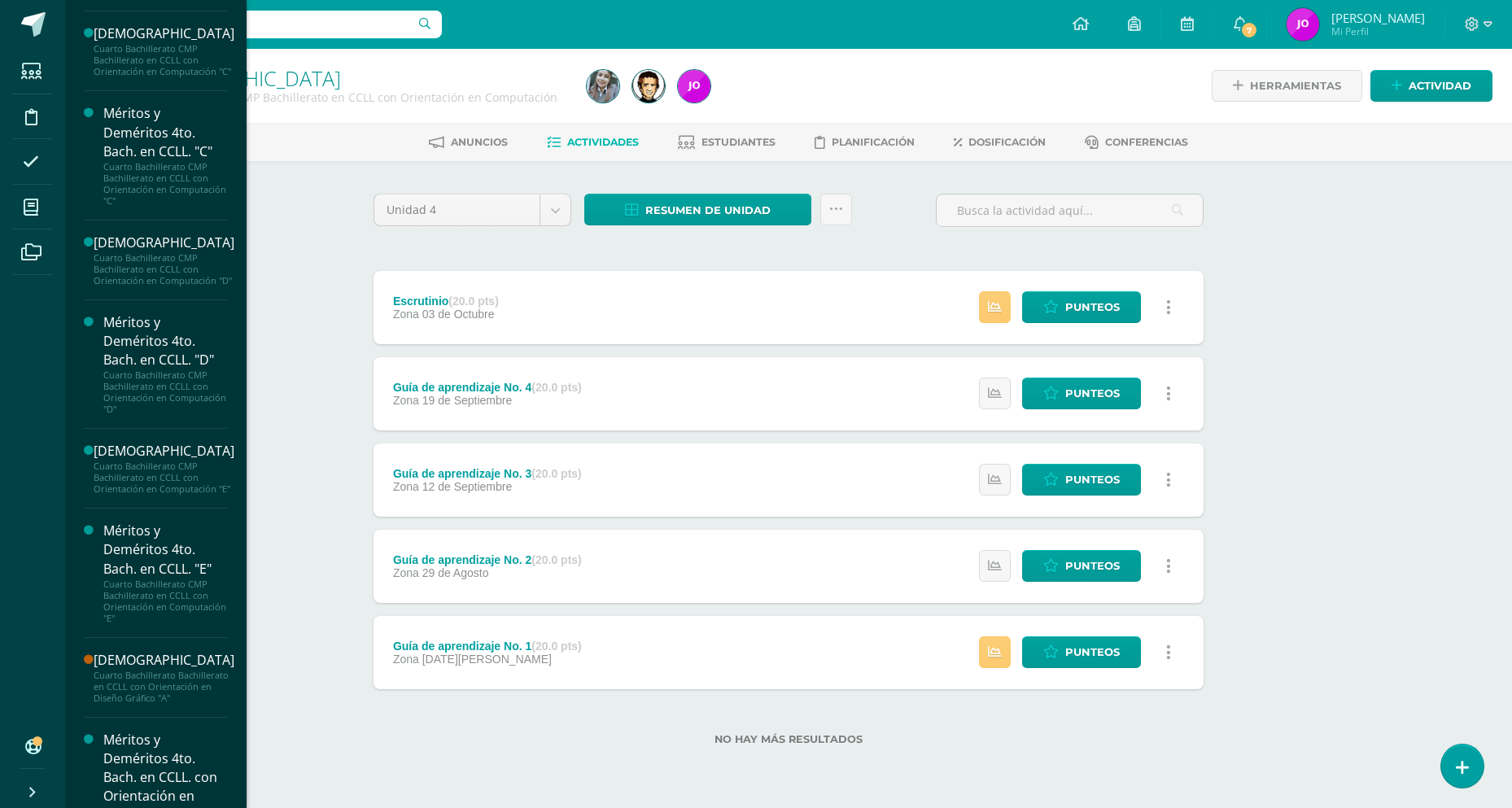
scroll to position [478, 0]
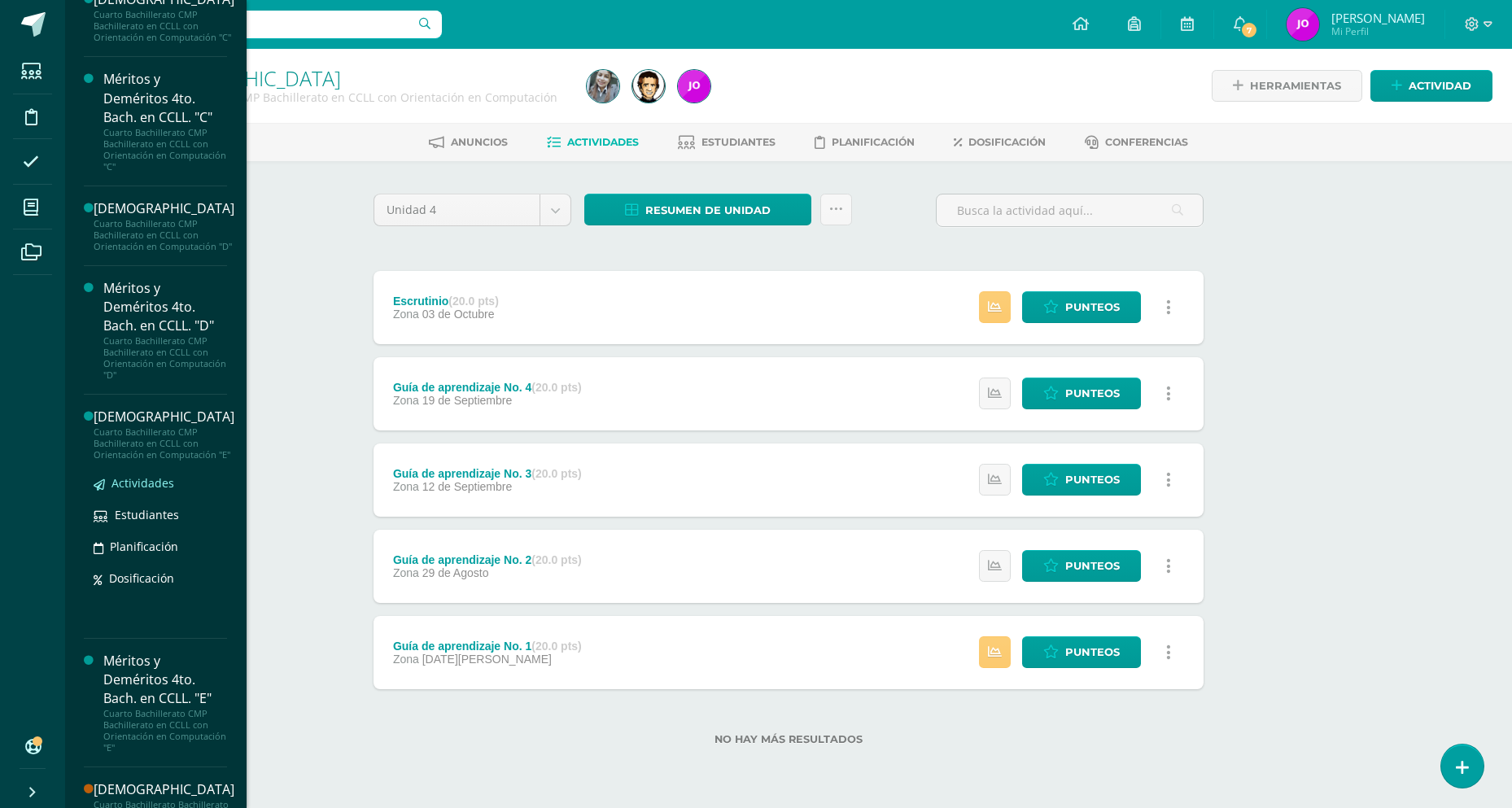
click at [151, 491] on span "Actividades" at bounding box center [142, 483] width 63 height 15
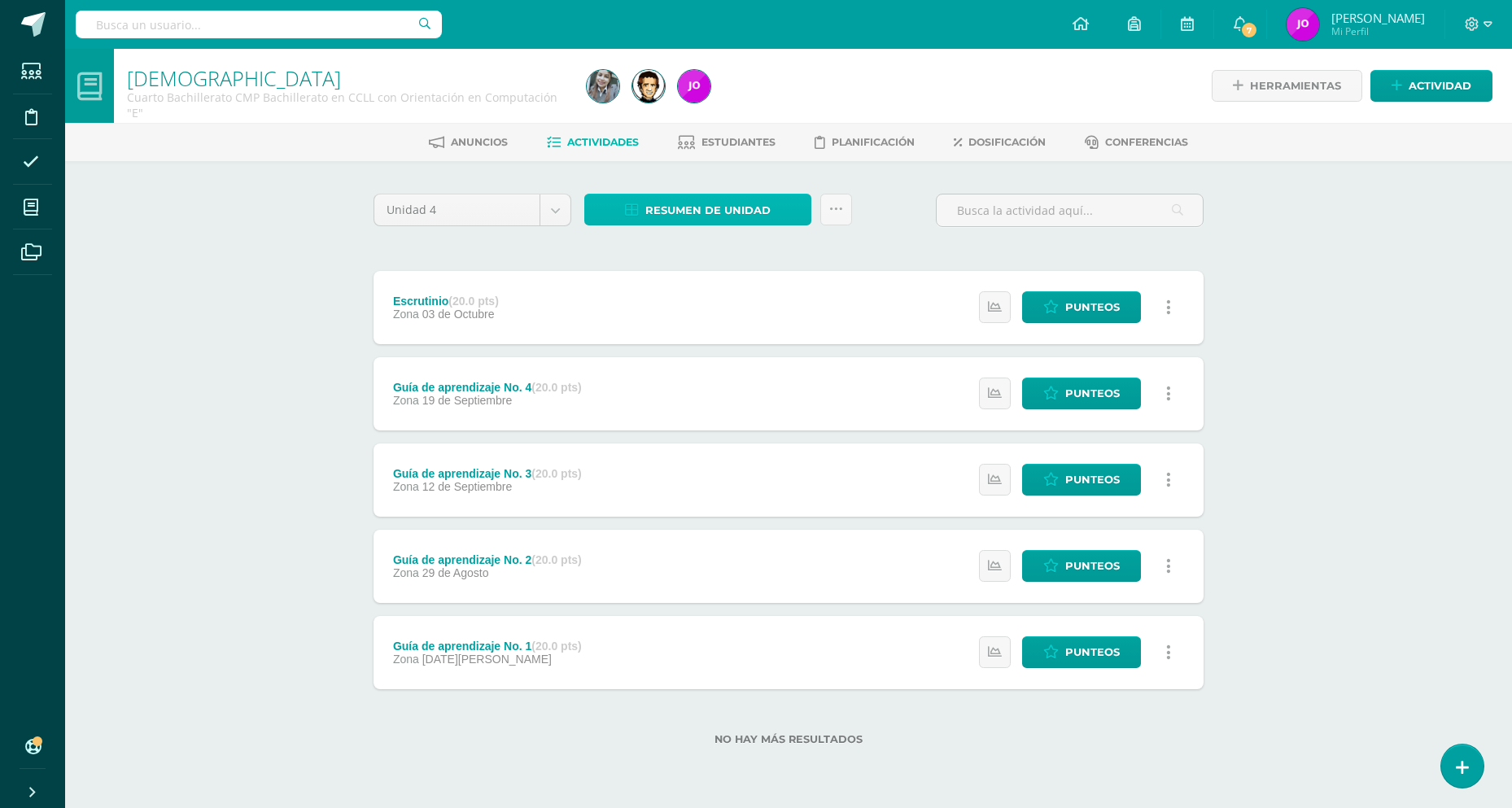
click at [730, 210] on span "Resumen de unidad" at bounding box center [708, 211] width 125 height 30
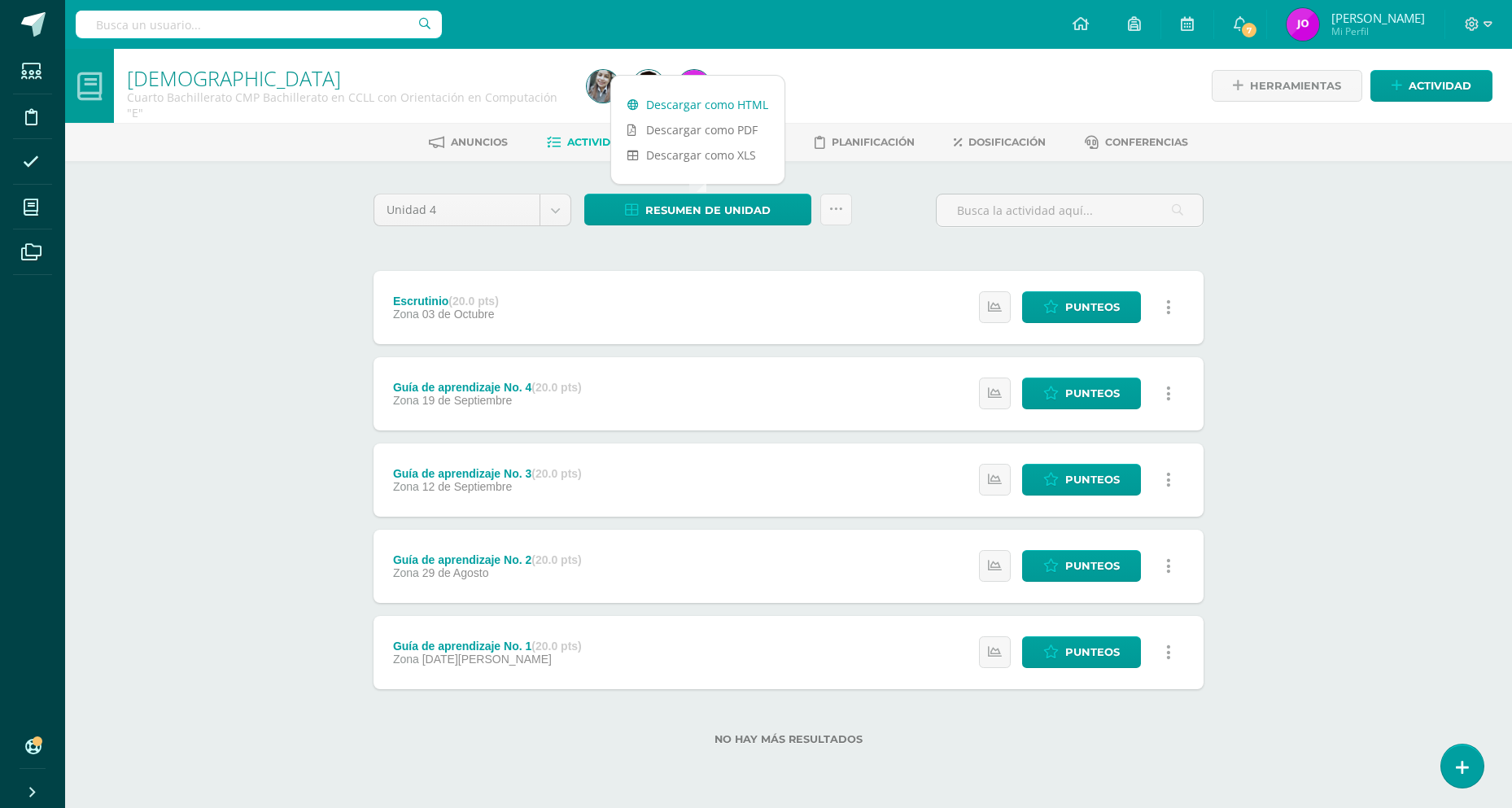
click at [712, 108] on link "Descargar como HTML" at bounding box center [698, 104] width 173 height 25
click at [1477, 24] on icon at bounding box center [1473, 24] width 14 height 14
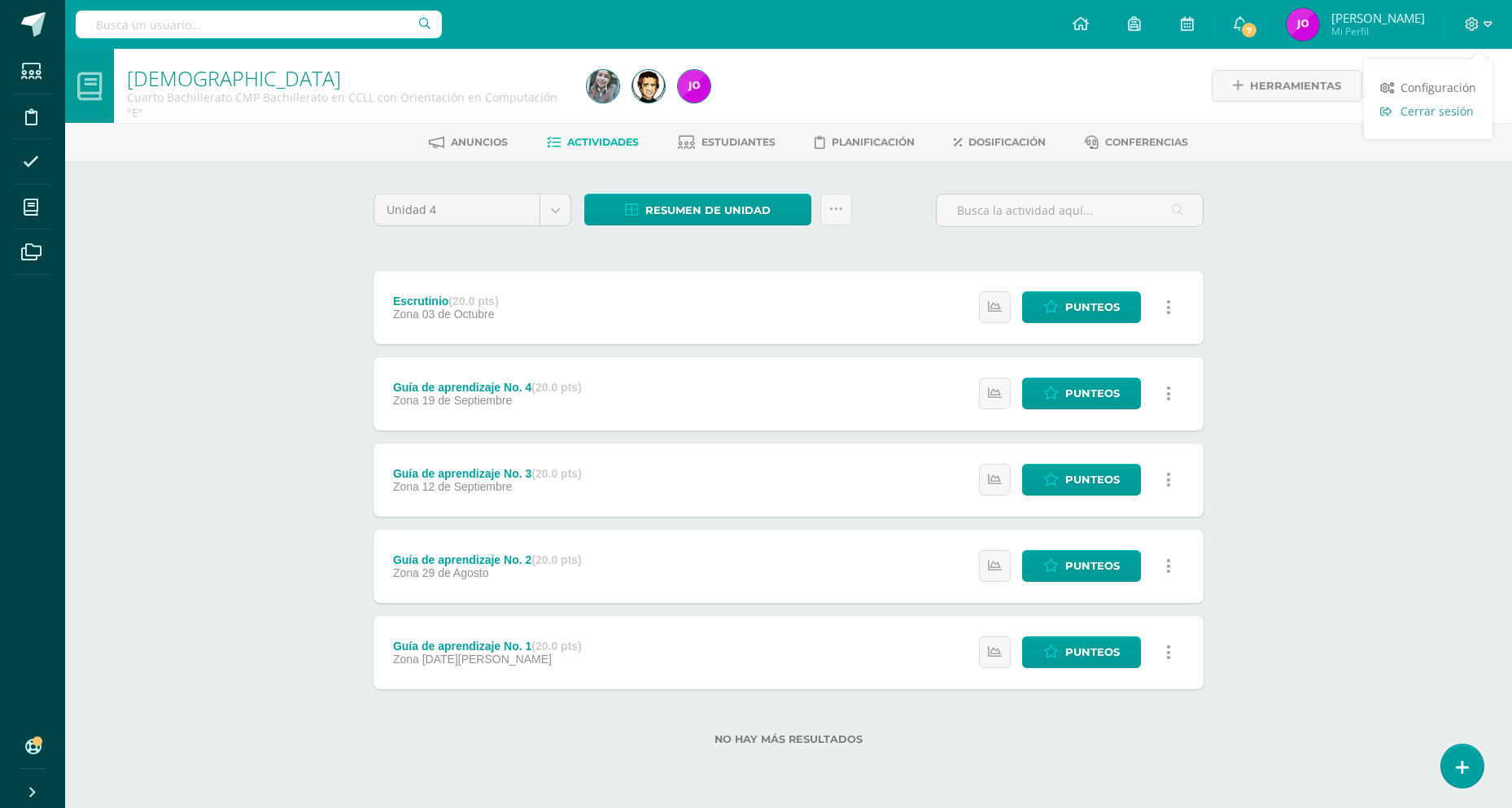
click at [1453, 116] on span "Cerrar sesión" at bounding box center [1437, 110] width 73 height 15
